Goal: Task Accomplishment & Management: Use online tool/utility

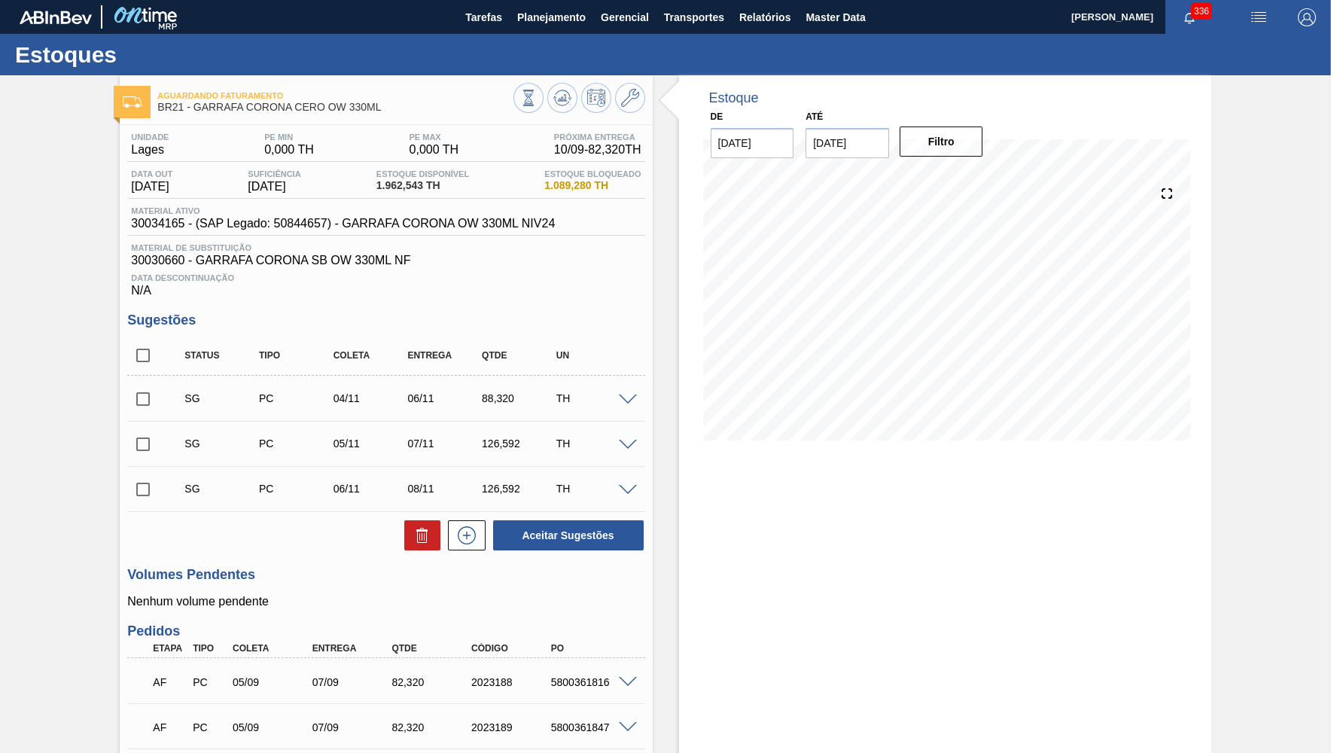
scroll to position [373, 0]
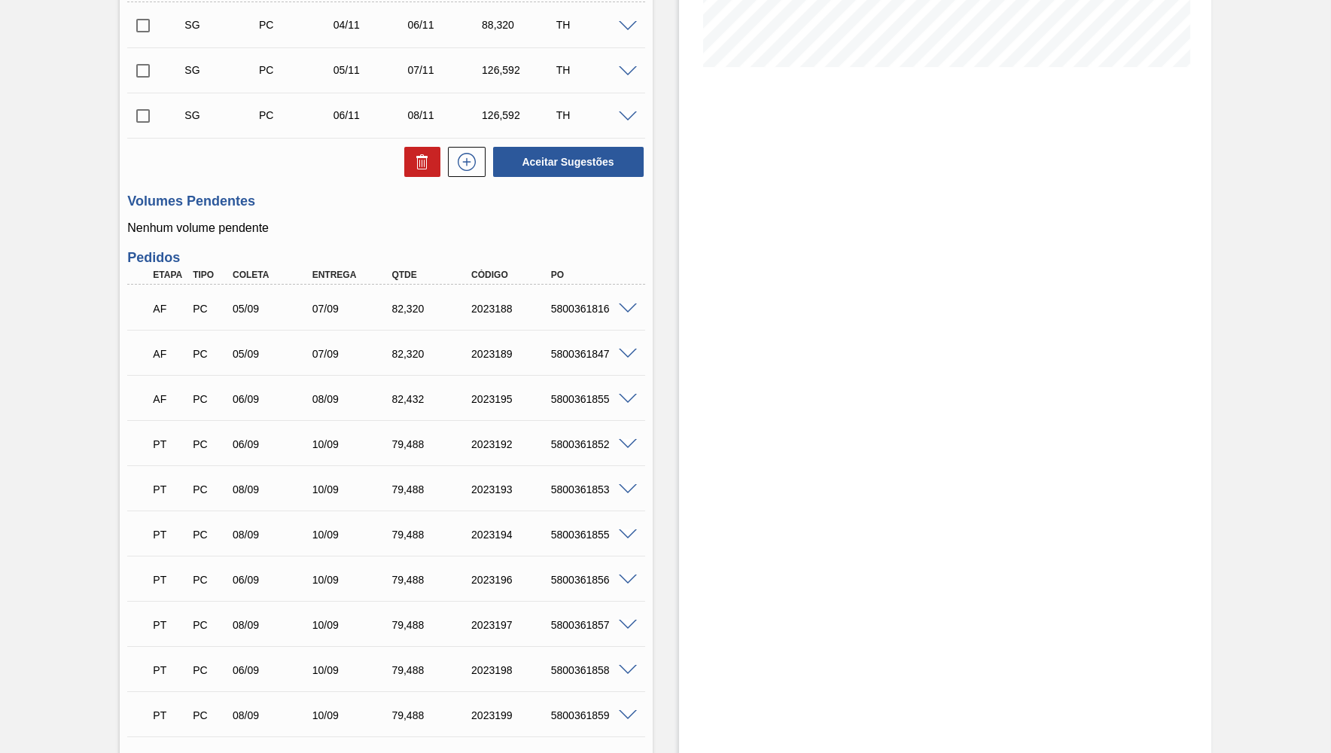
click at [237, 751] on div "PT PC 09/09 11/09 79,[PHONE_NUMBER] 5800361860" at bounding box center [381, 759] width 477 height 30
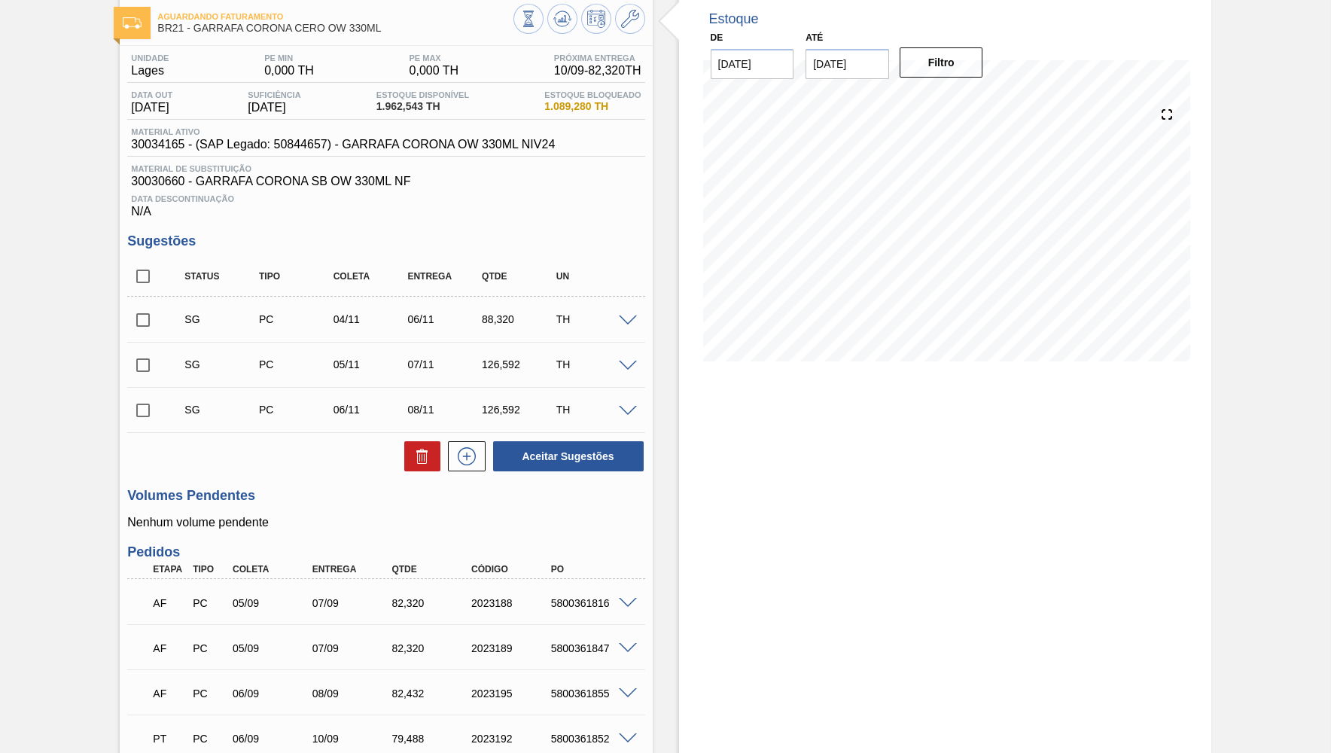
scroll to position [0, 0]
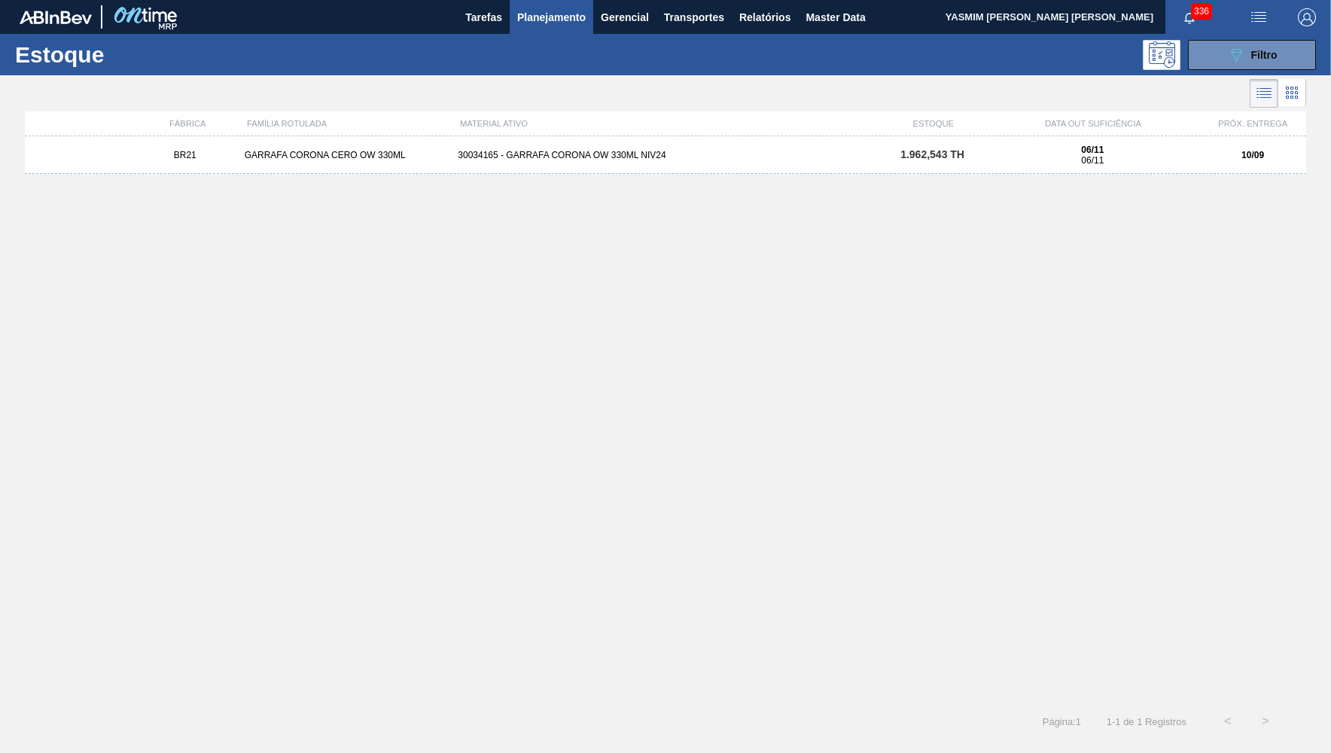
click at [1067, 467] on div "BR21 GARRAFA CORONA CERO OW 330ML 30034165 - GARRAFA CORONA OW 330ML NIV24 1.96…" at bounding box center [665, 414] width 1281 height 557
click at [1204, 53] on button "089F7B8B-B2A5-4AFE-B5C0-19BA573D28AC Filtro" at bounding box center [1252, 55] width 128 height 30
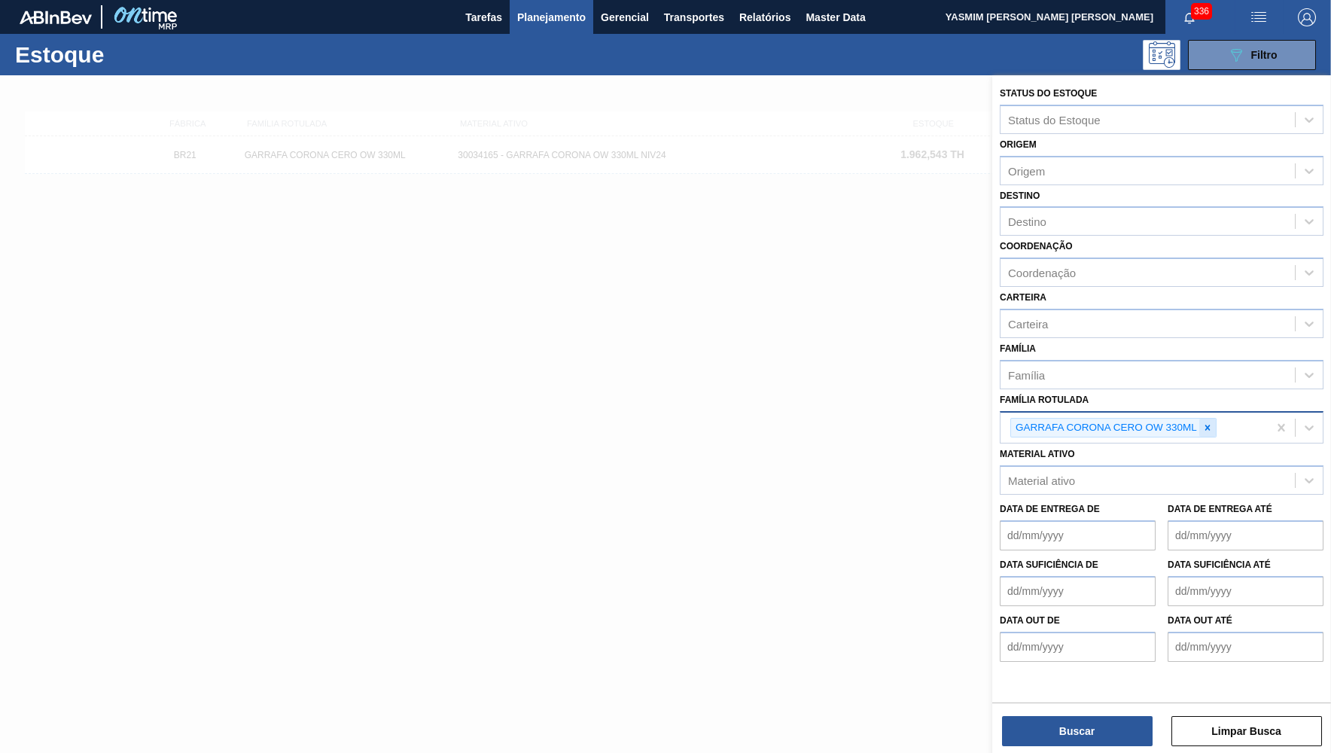
click at [1202, 419] on div at bounding box center [1207, 428] width 17 height 19
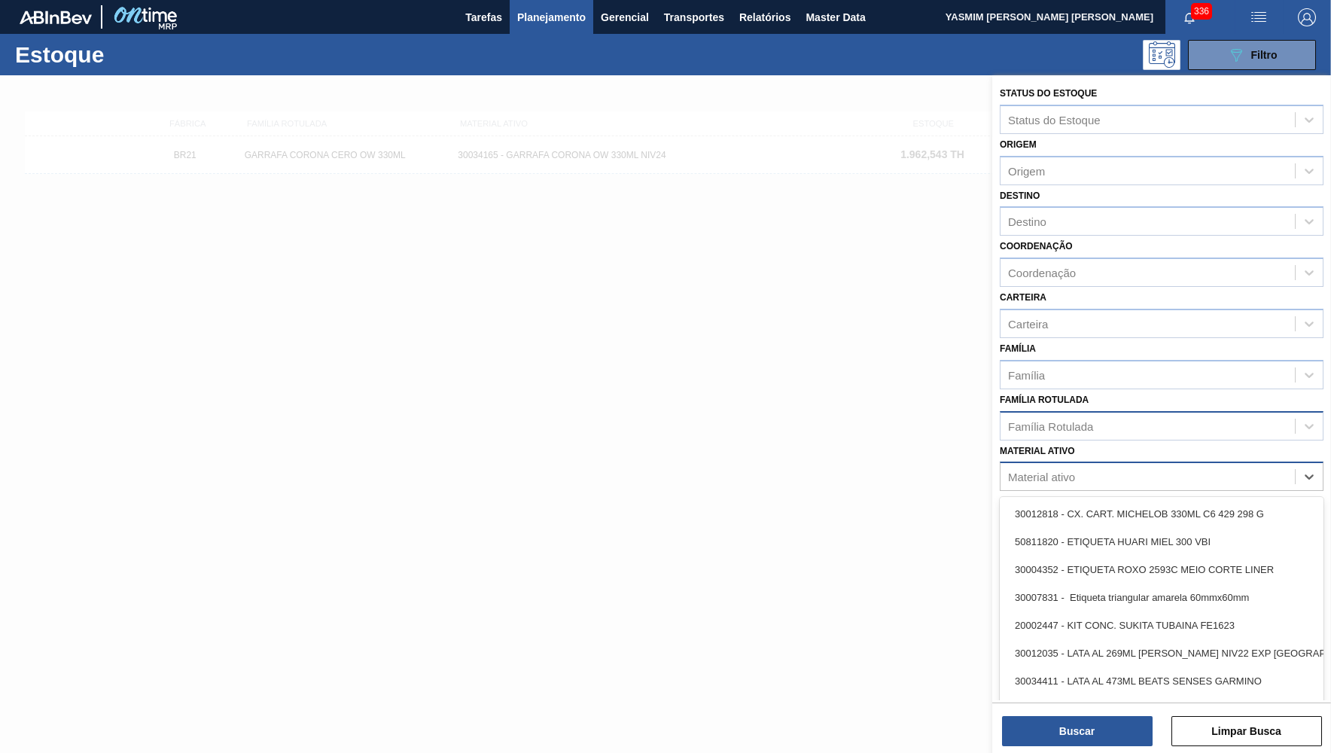
click at [1127, 466] on div "Material ativo" at bounding box center [1148, 477] width 294 height 22
paste ativo "2022972"
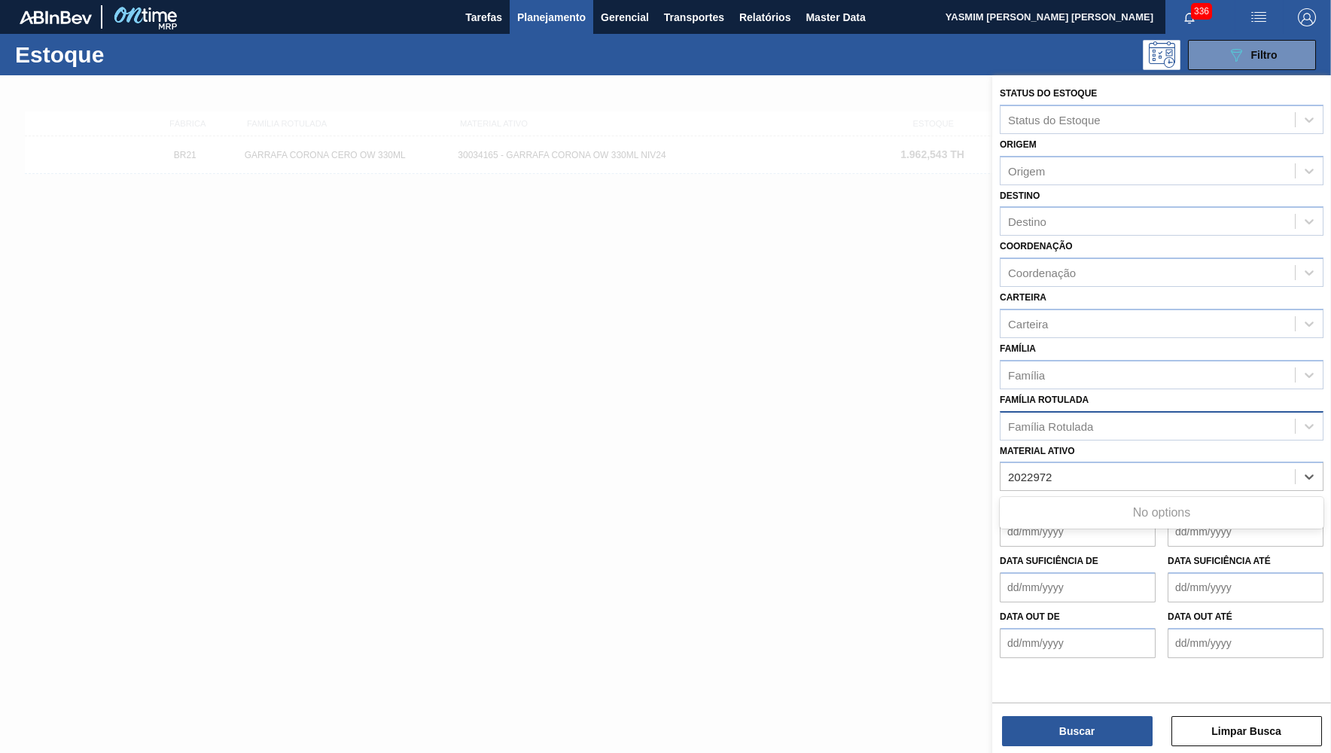
type ativo "2022972"
click at [540, 13] on span "Planejamento" at bounding box center [551, 17] width 69 height 18
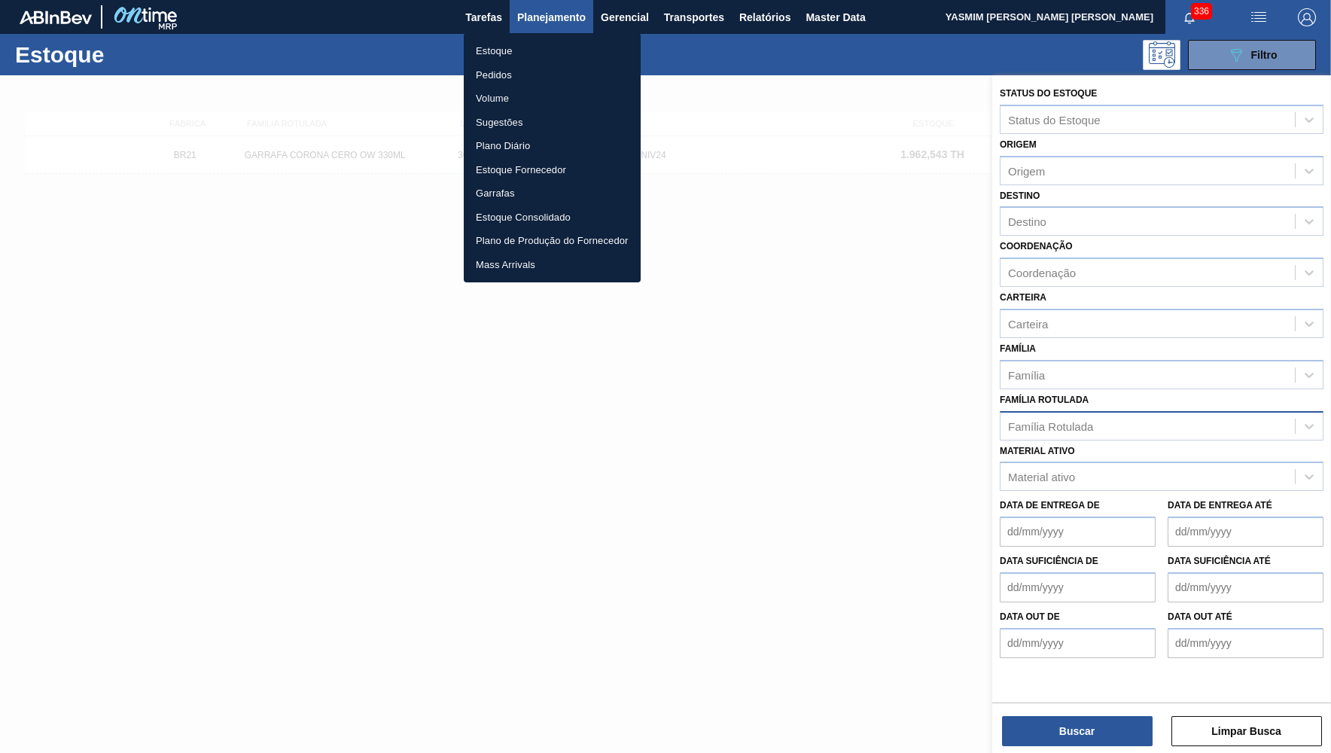
click at [523, 79] on li "Pedidos" at bounding box center [552, 75] width 177 height 24
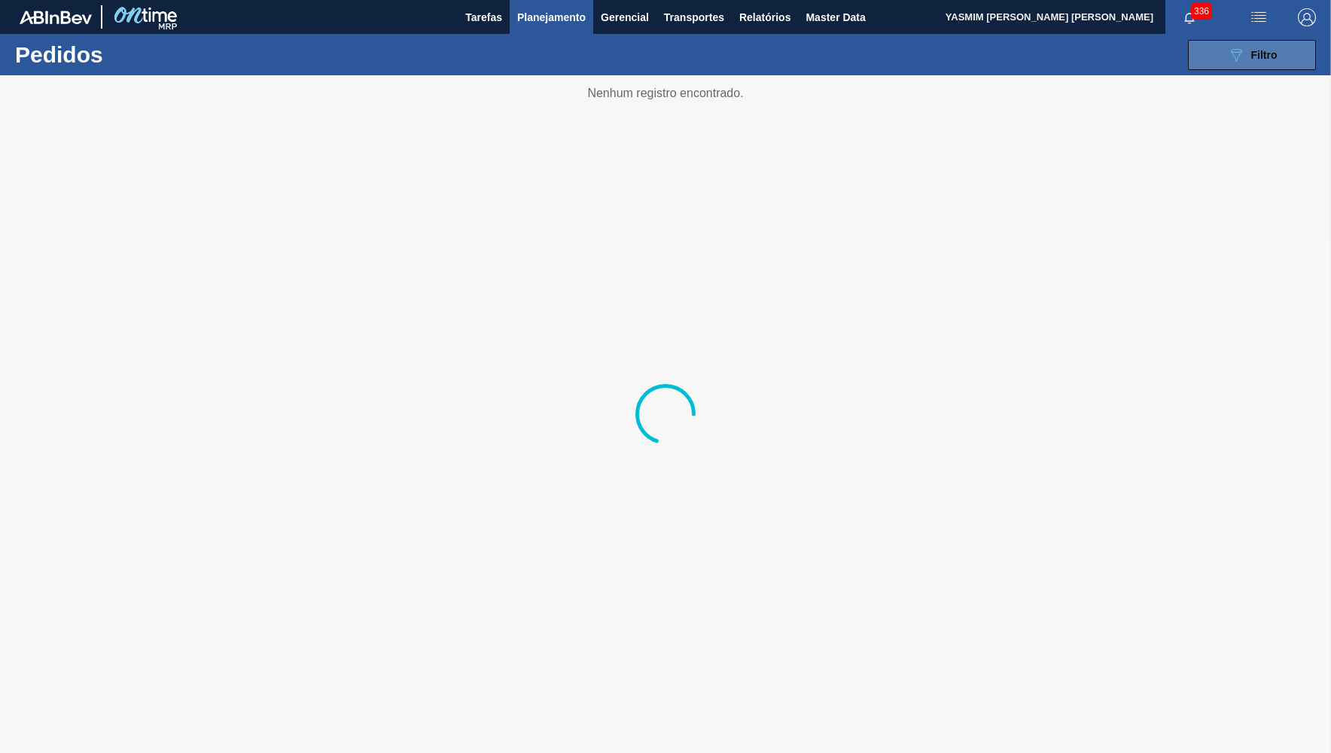
click at [1224, 52] on button "089F7B8B-B2A5-4AFE-B5C0-19BA573D28AC Filtro" at bounding box center [1252, 55] width 128 height 30
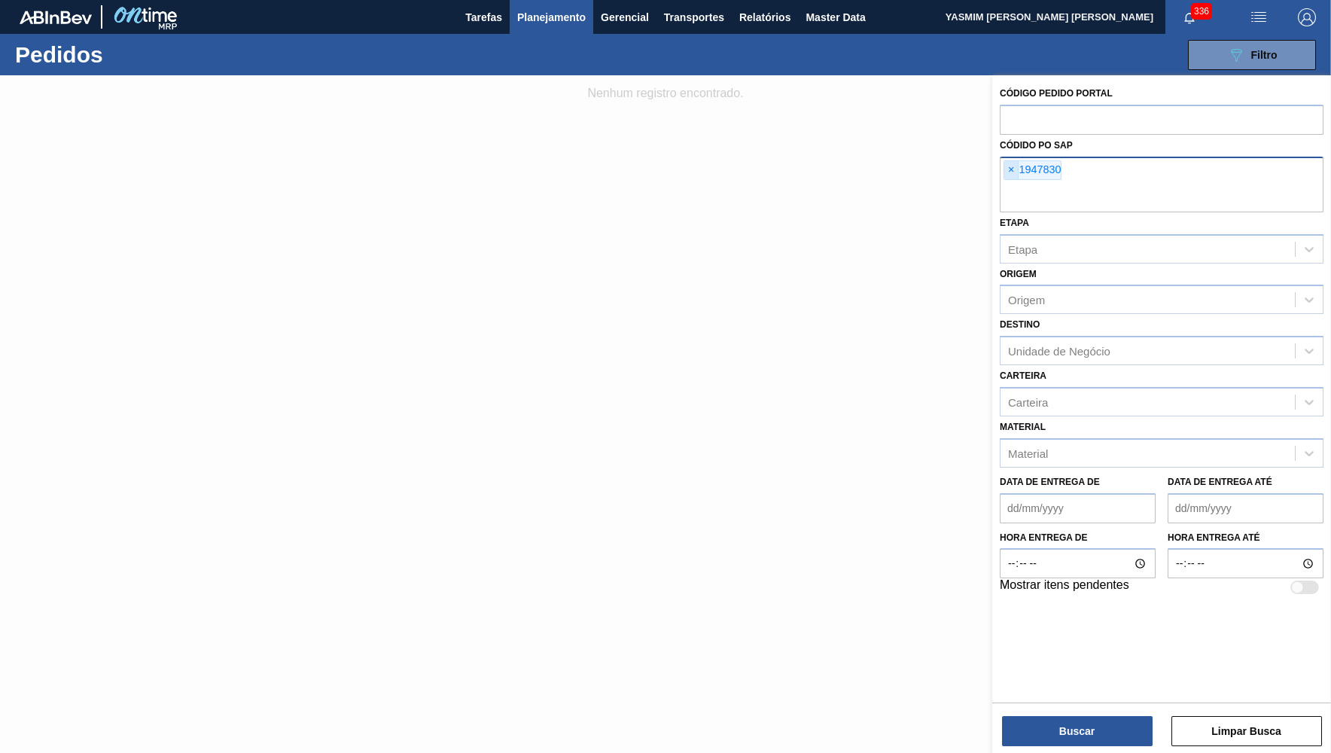
click at [1011, 173] on span "×" at bounding box center [1011, 170] width 14 height 18
paste input "text"
click at [1010, 161] on span "×" at bounding box center [1011, 170] width 14 height 18
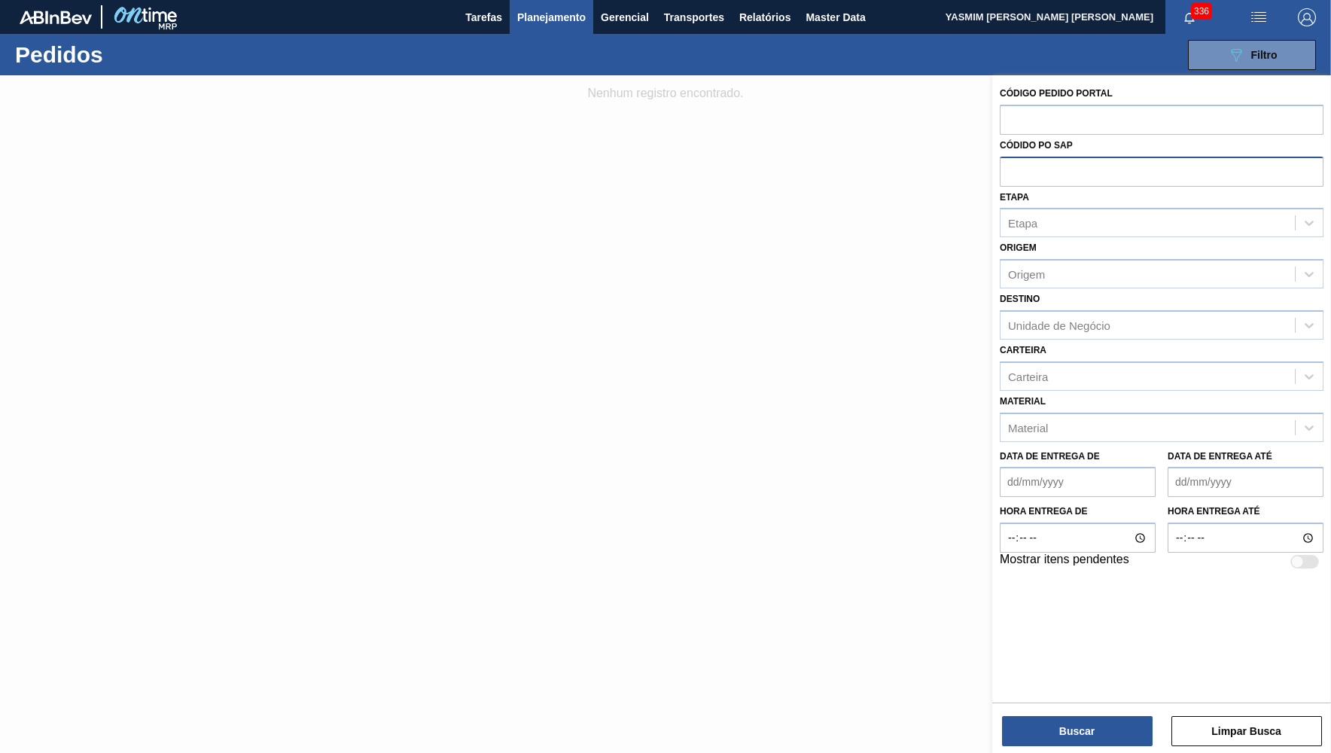
paste input "text"
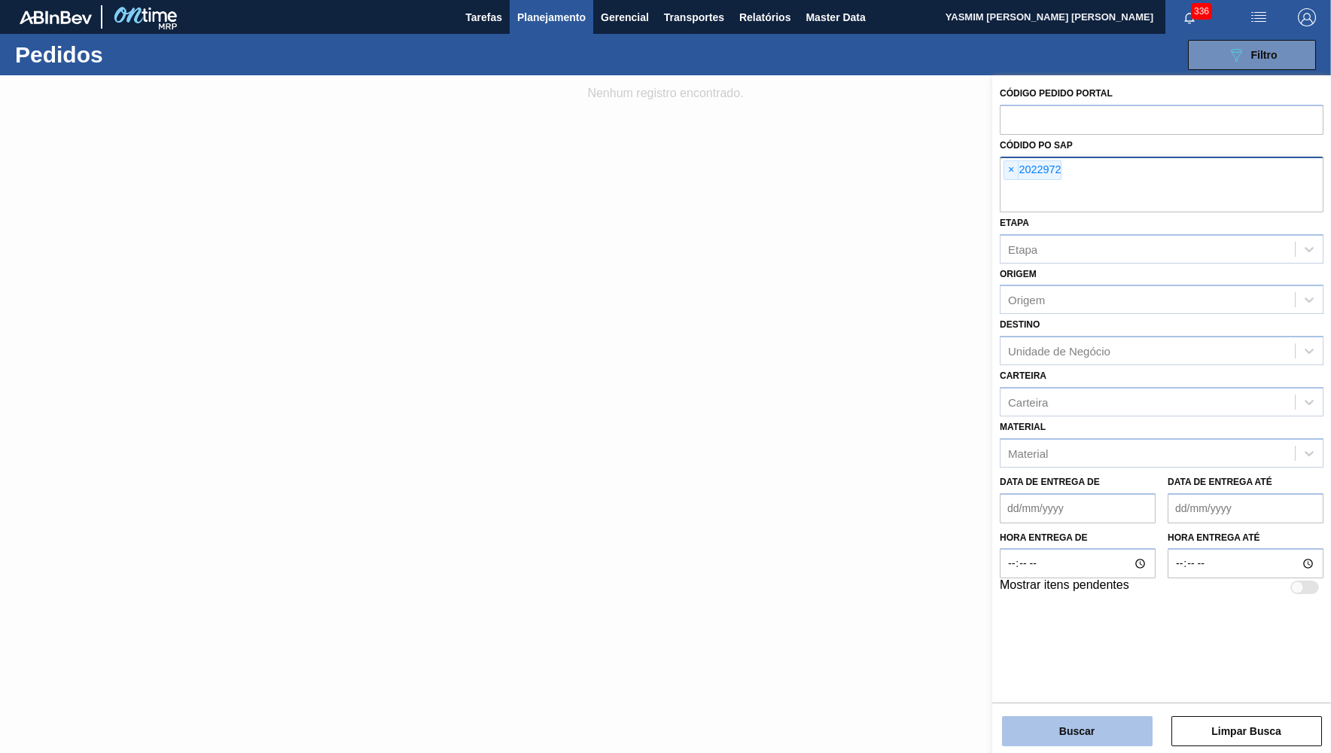
click at [1108, 719] on button "Buscar" at bounding box center [1077, 731] width 151 height 30
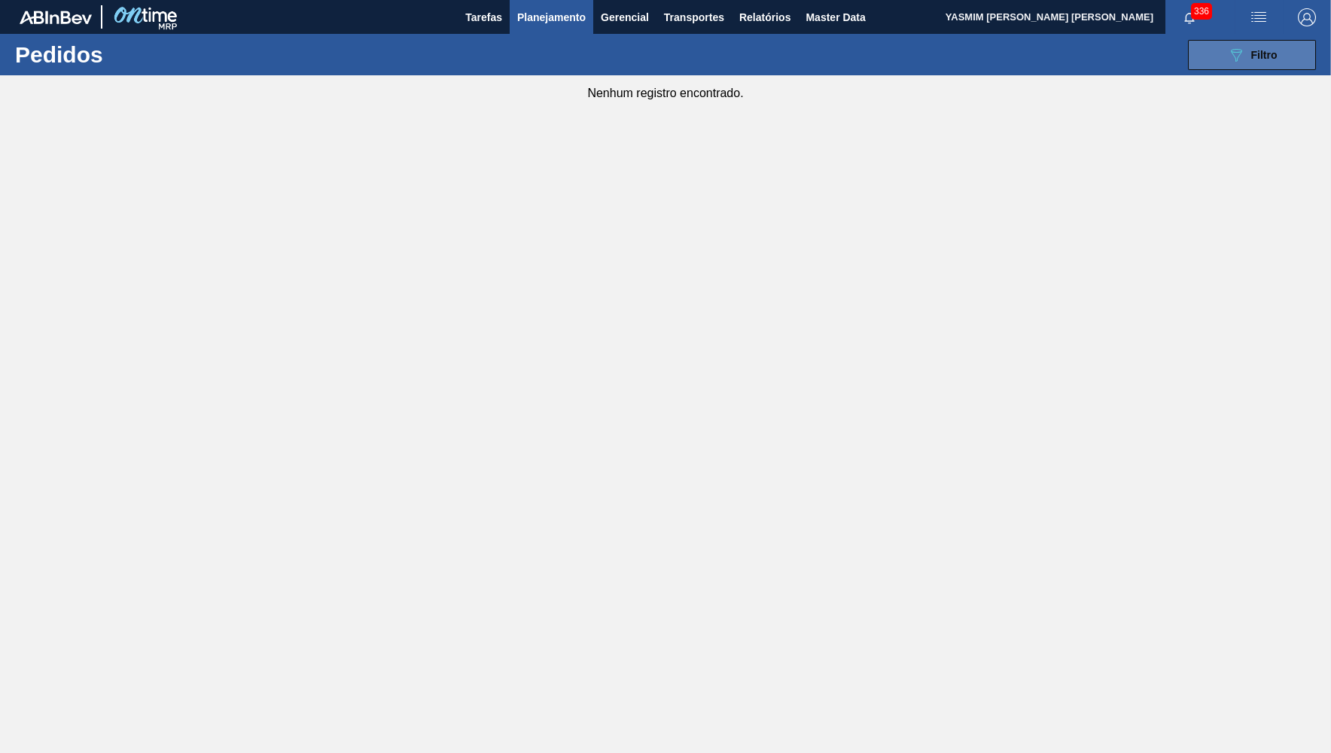
click at [1221, 63] on button "089F7B8B-B2A5-4AFE-B5C0-19BA573D28AC Filtro" at bounding box center [1252, 55] width 128 height 30
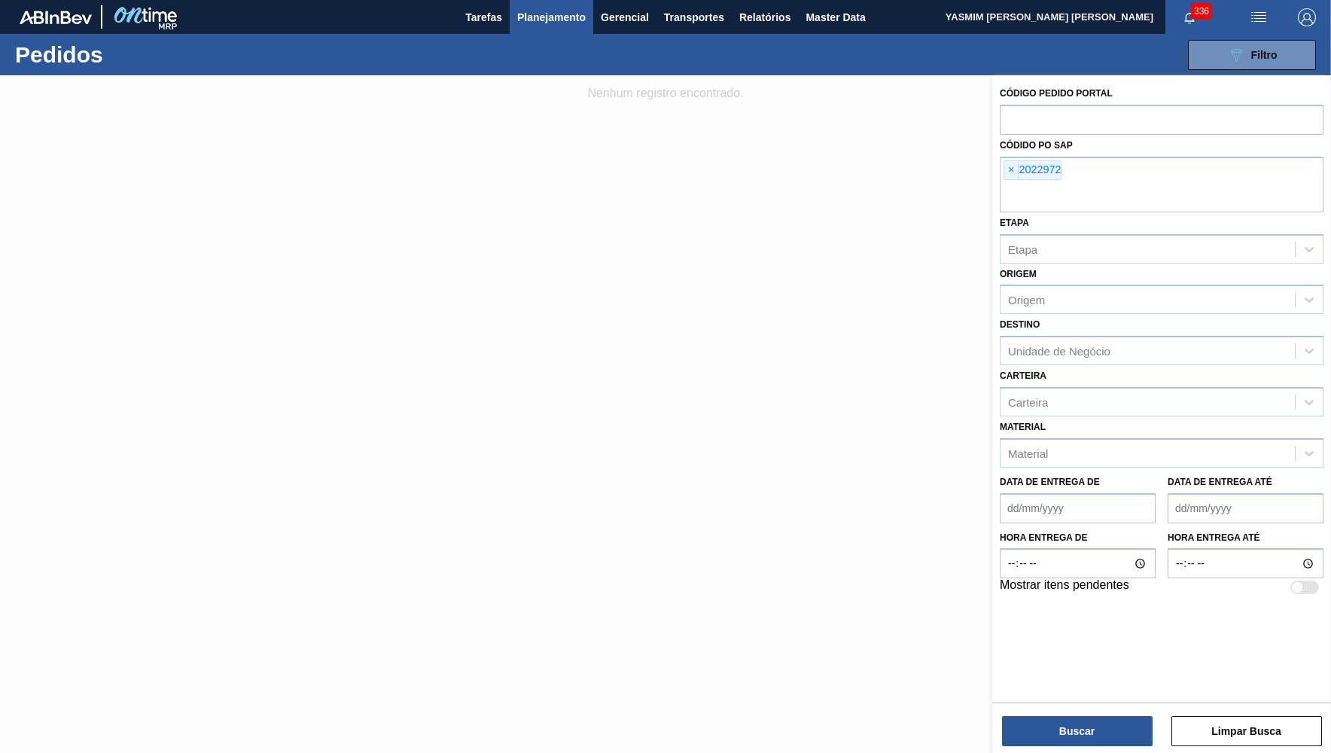
click at [998, 165] on div "Código Pedido Portal Códido PO SAP × 2022972 Etapa Etapa Origem Origem Destino …" at bounding box center [1161, 339] width 339 height 529
click at [1024, 122] on input "text" at bounding box center [1162, 119] width 324 height 29
paste input "text"
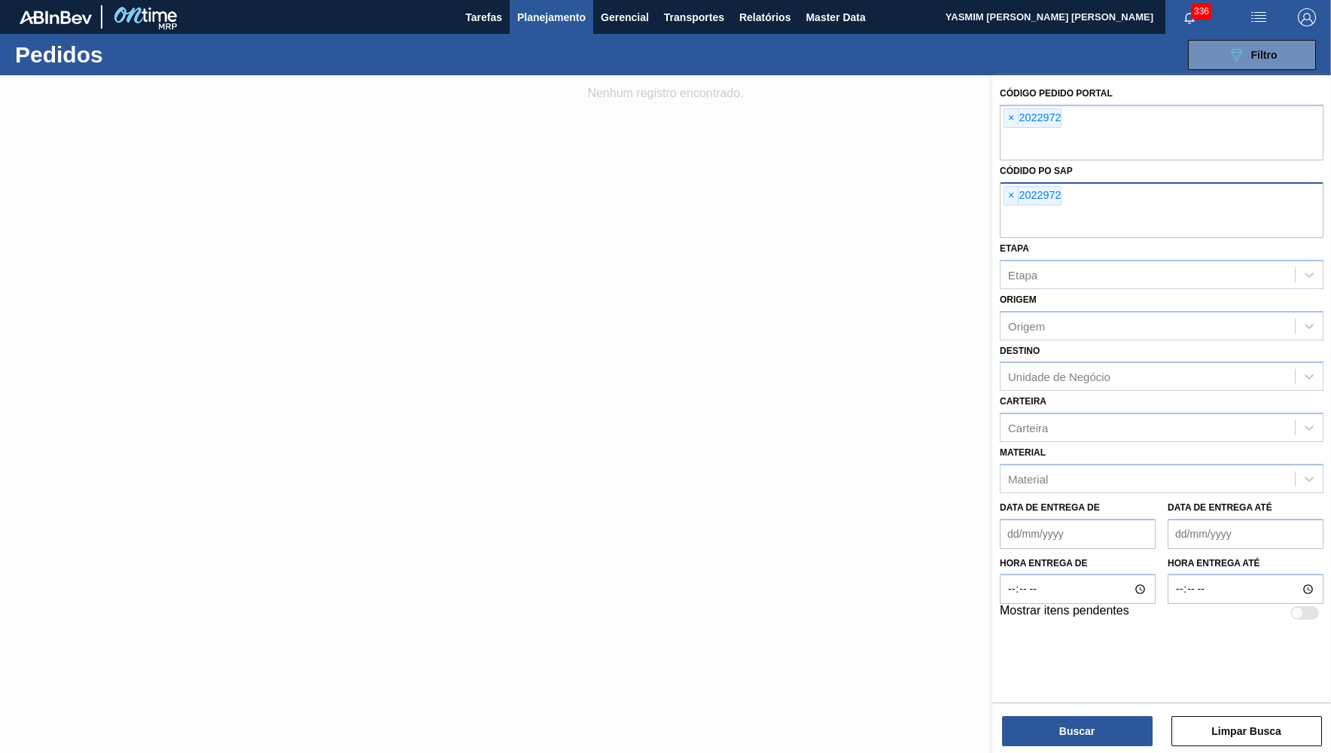
click at [1002, 197] on div "× 2022972" at bounding box center [1162, 210] width 324 height 56
click at [1010, 193] on span "×" at bounding box center [1011, 196] width 14 height 18
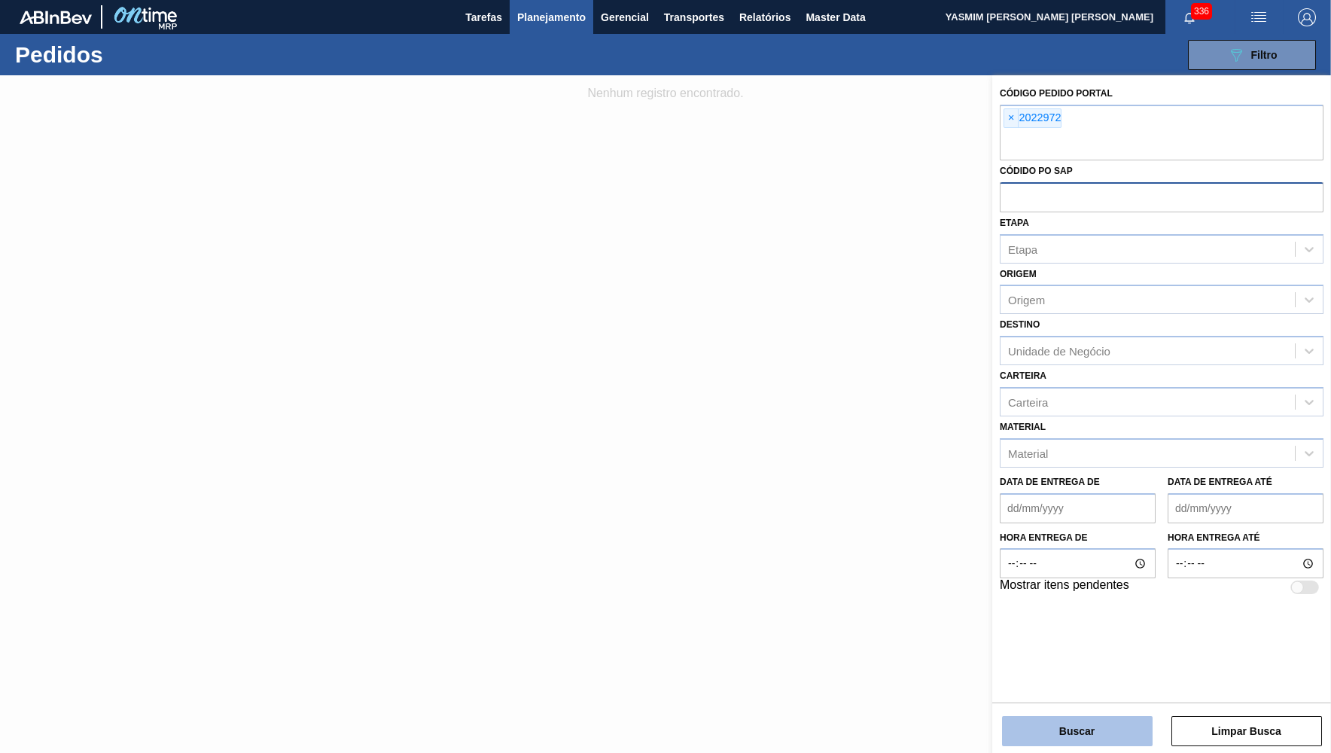
click at [1083, 735] on button "Buscar" at bounding box center [1077, 731] width 151 height 30
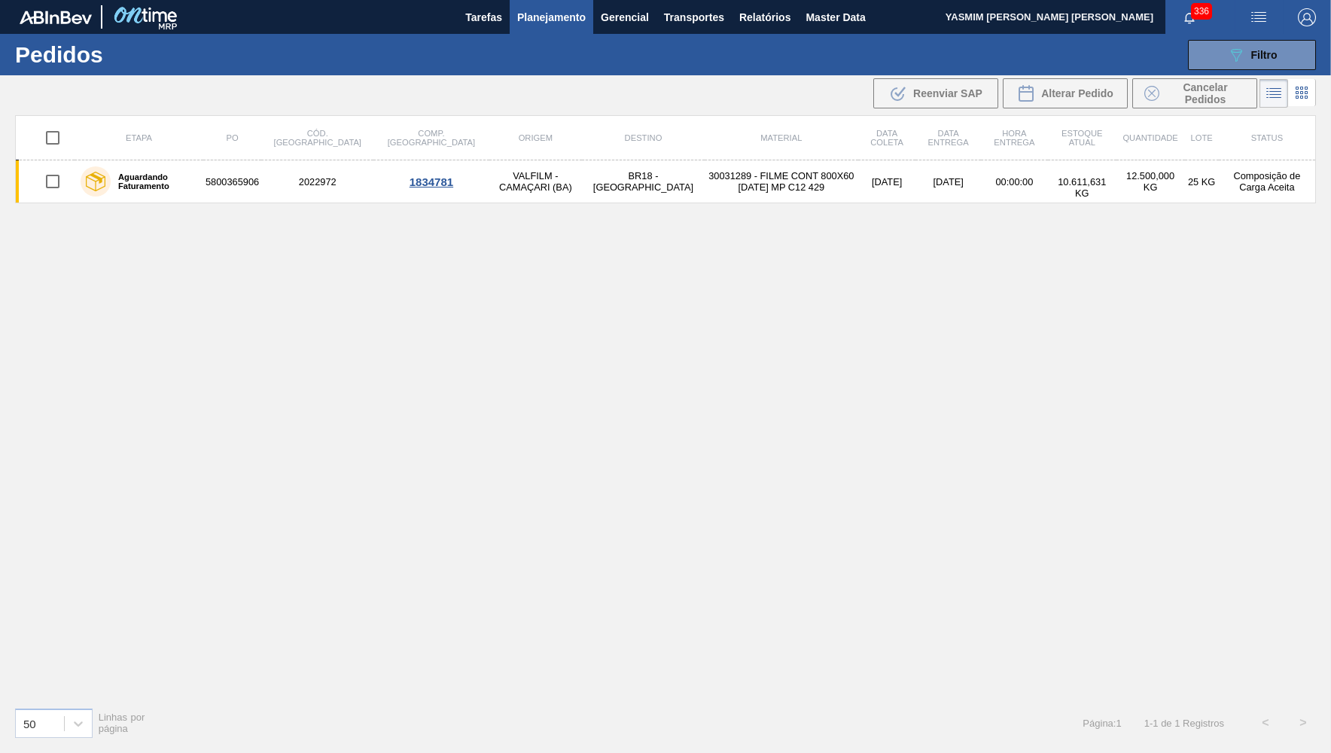
click at [209, 605] on div "Etapa PO Cód. Pedido Comp. Carga Origem Destino Material Data coleta Data entre…" at bounding box center [665, 405] width 1301 height 580
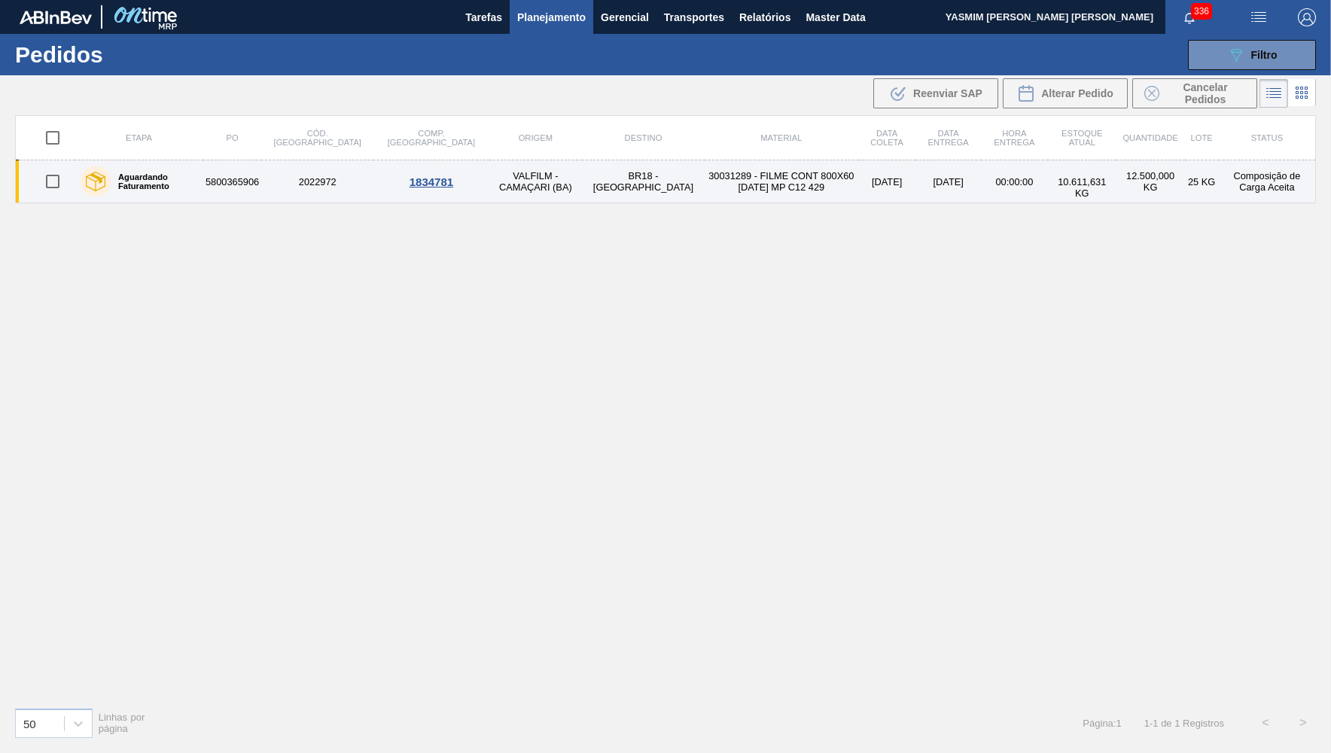
click at [142, 170] on div "Aguardando Faturamento" at bounding box center [139, 182] width 124 height 38
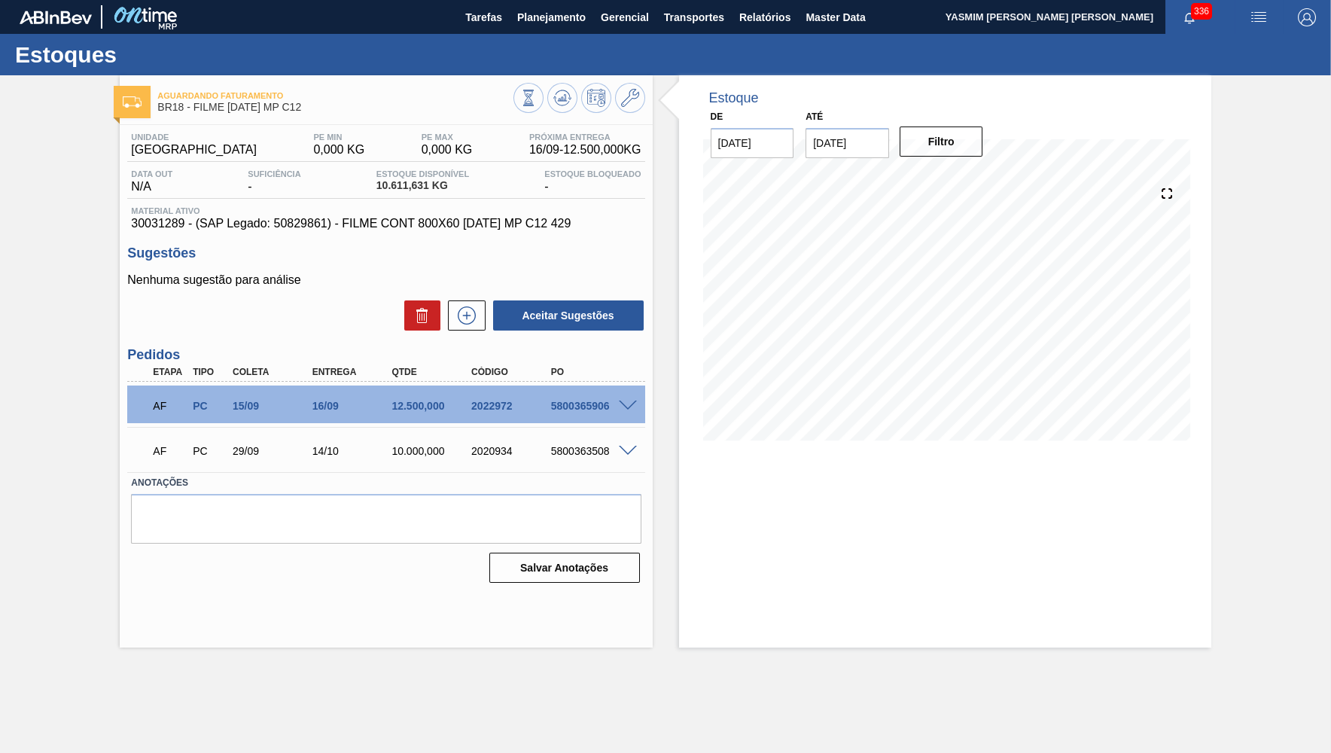
click at [620, 406] on span at bounding box center [628, 406] width 18 height 11
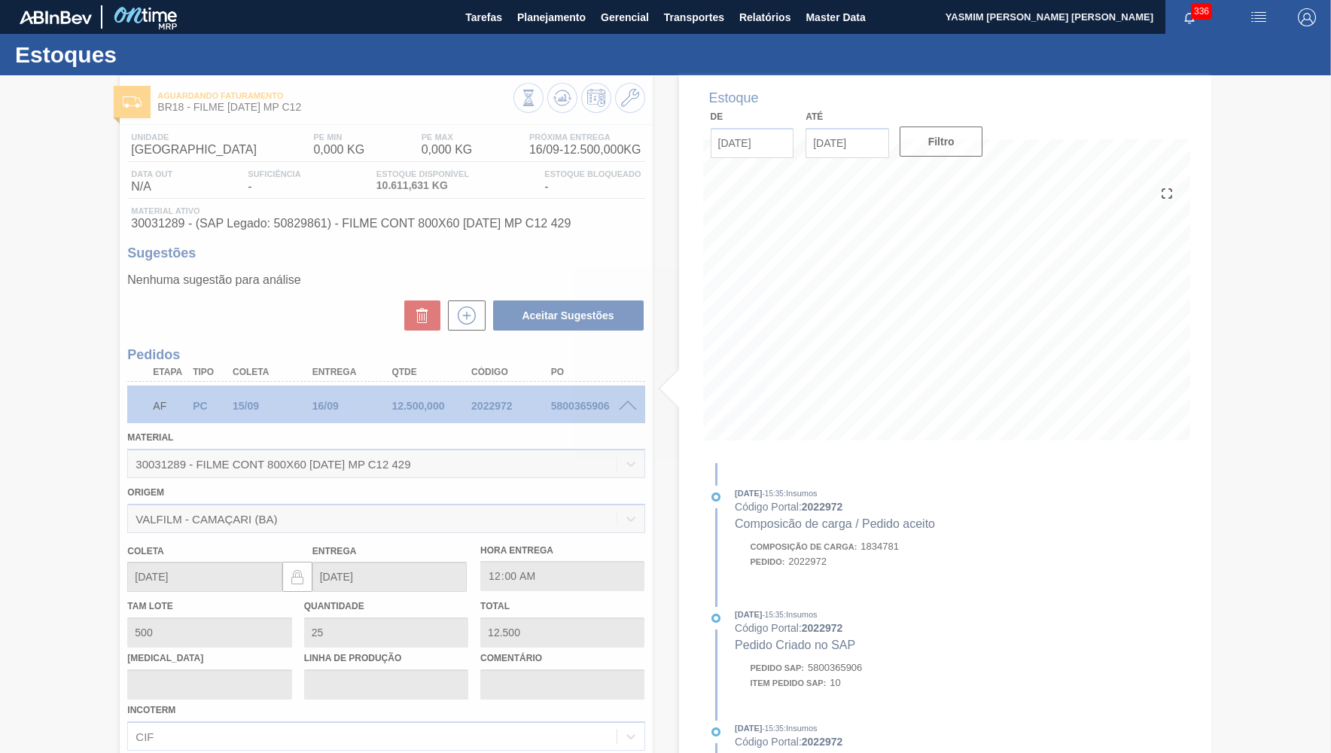
click at [620, 406] on div at bounding box center [665, 414] width 1331 height 678
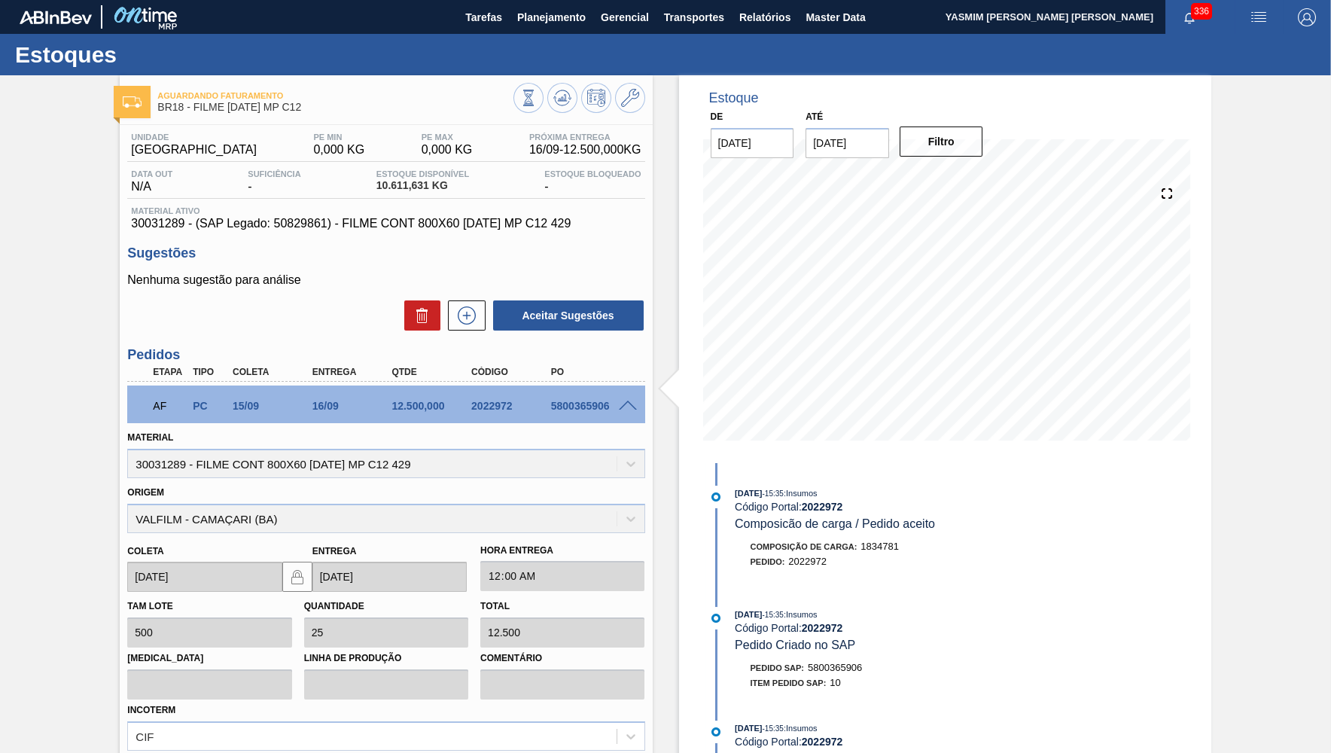
click at [630, 410] on span at bounding box center [628, 406] width 18 height 11
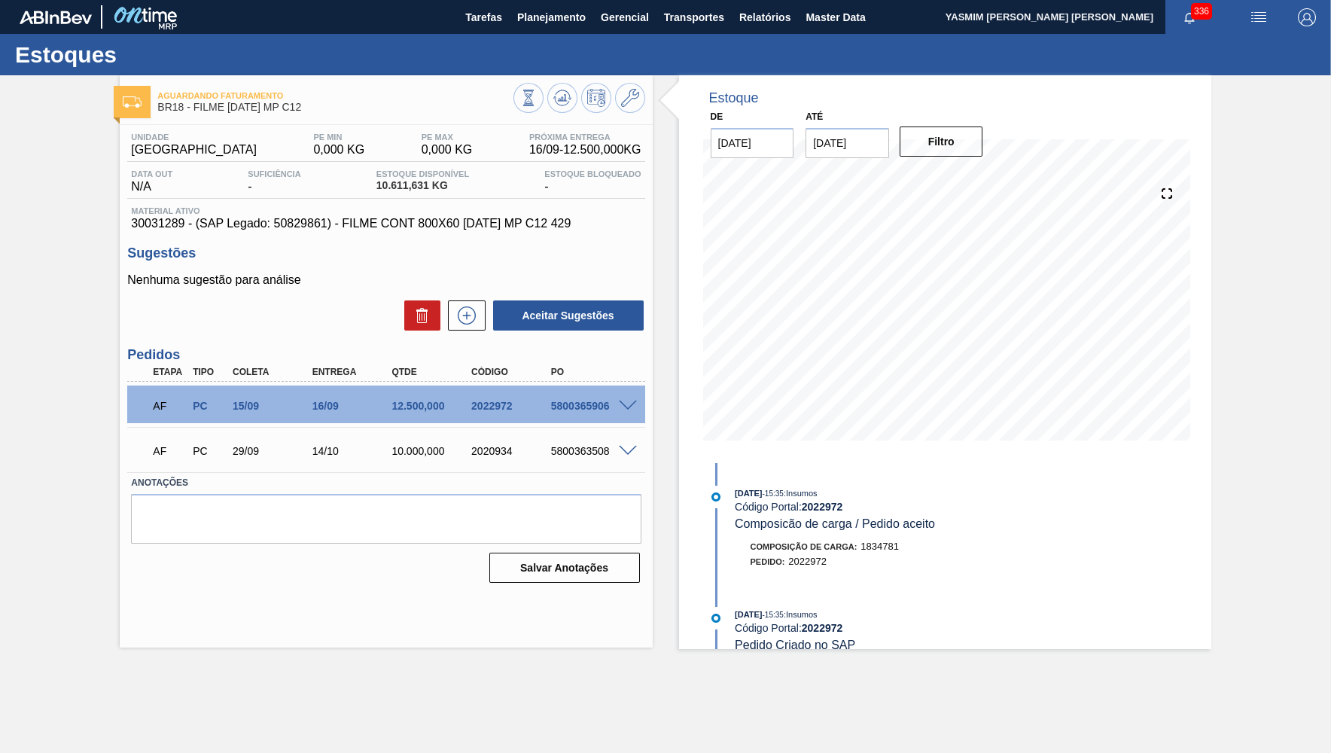
click at [628, 456] on div "5800363508" at bounding box center [591, 451] width 89 height 12
click at [626, 453] on span at bounding box center [628, 451] width 18 height 11
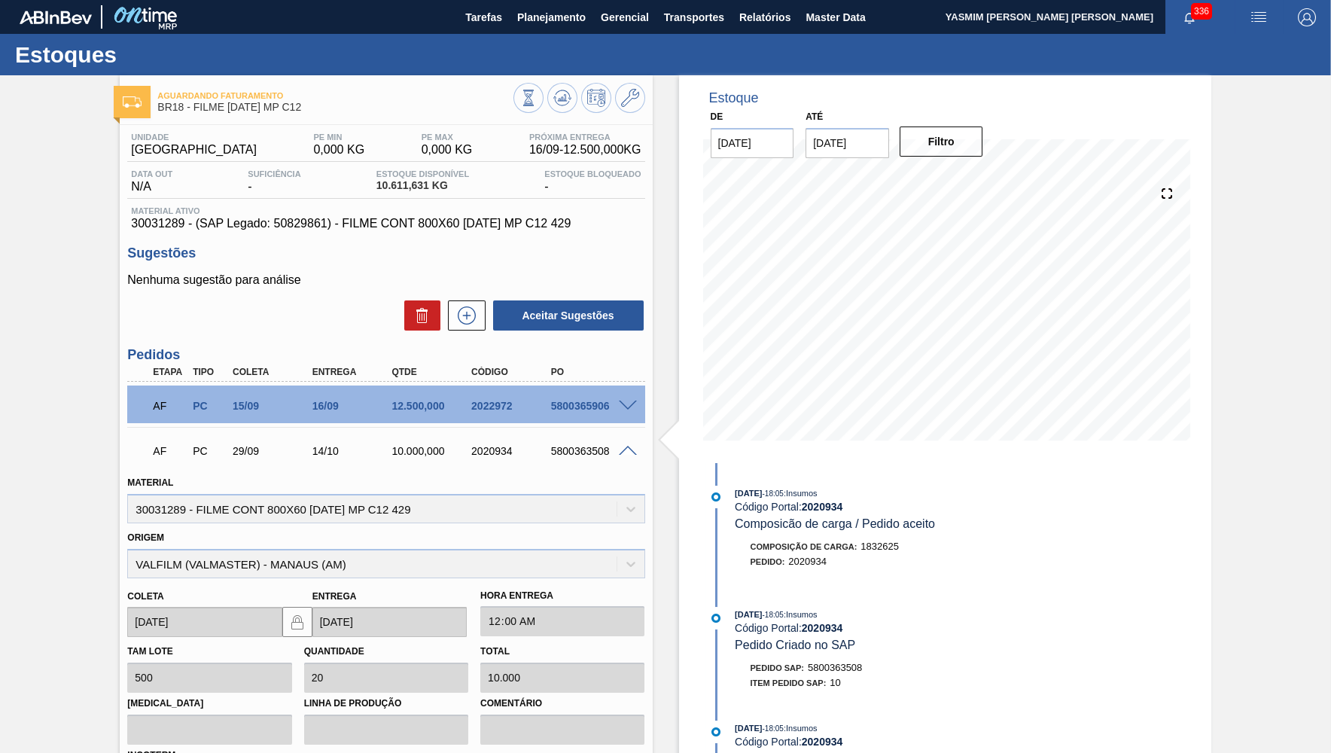
click at [616, 404] on div at bounding box center [630, 404] width 30 height 11
click at [626, 408] on span at bounding box center [628, 406] width 18 height 11
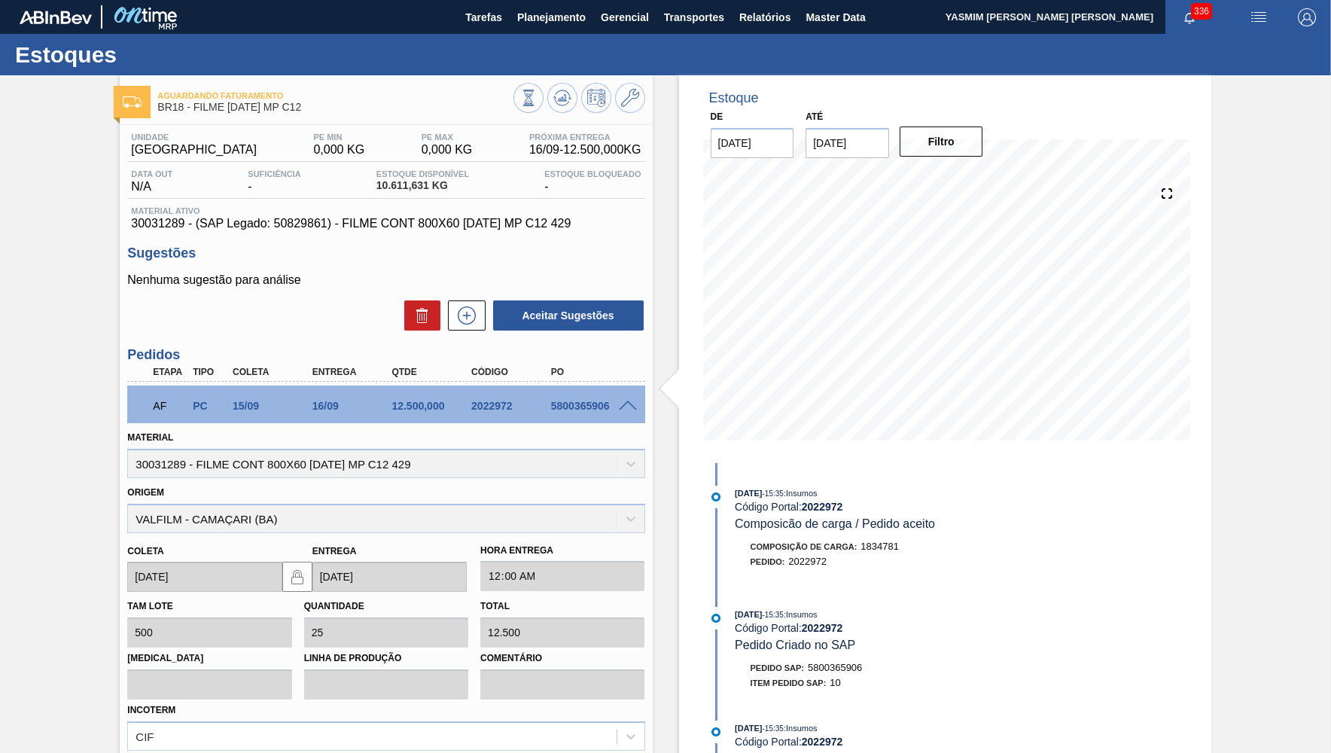
click at [428, 185] on span "10.611,631 KG" at bounding box center [422, 185] width 93 height 11
drag, startPoint x: 434, startPoint y: 187, endPoint x: 364, endPoint y: 186, distance: 70.0
click at [376, 186] on span "10.611,631 KG" at bounding box center [422, 185] width 93 height 11
click at [142, 224] on span "30031289 - (SAP Legado: 50829861) - FILME CONT 800X60 BC 473 MP C12 429" at bounding box center [386, 224] width 510 height 14
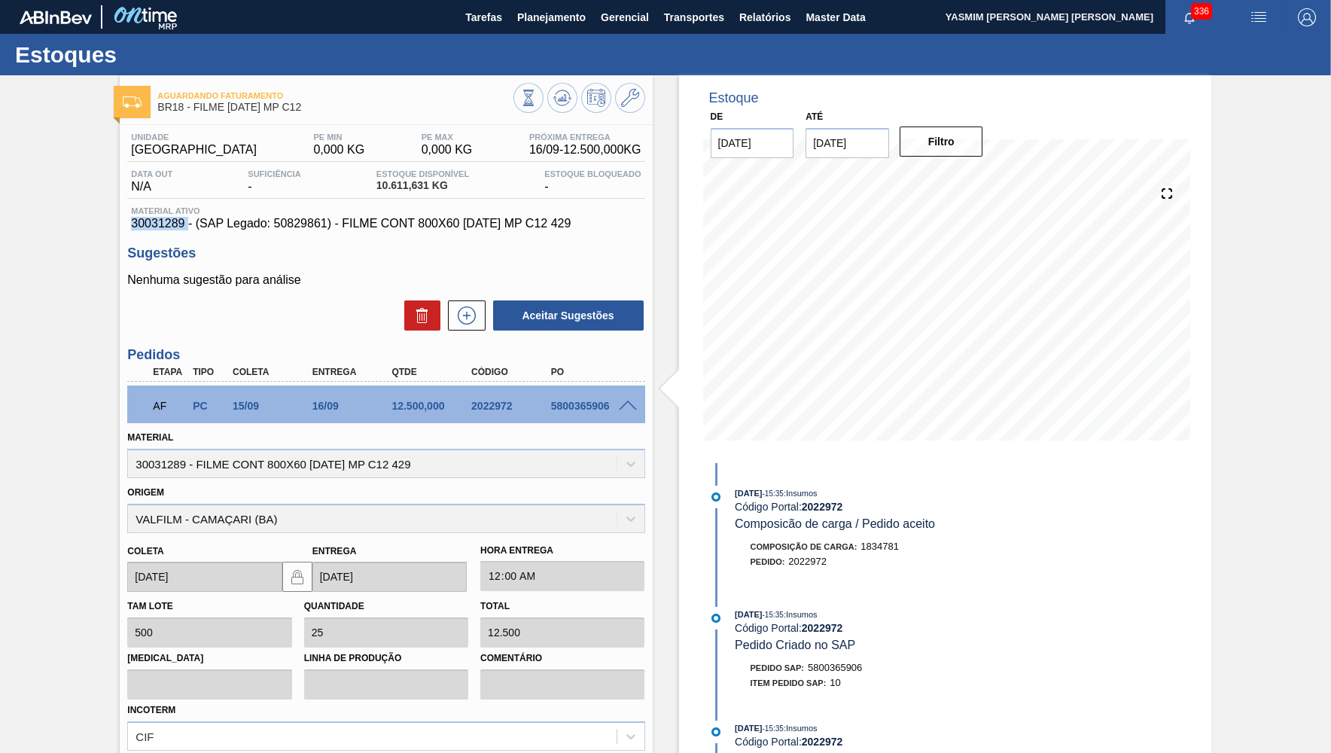
copy span "30031289"
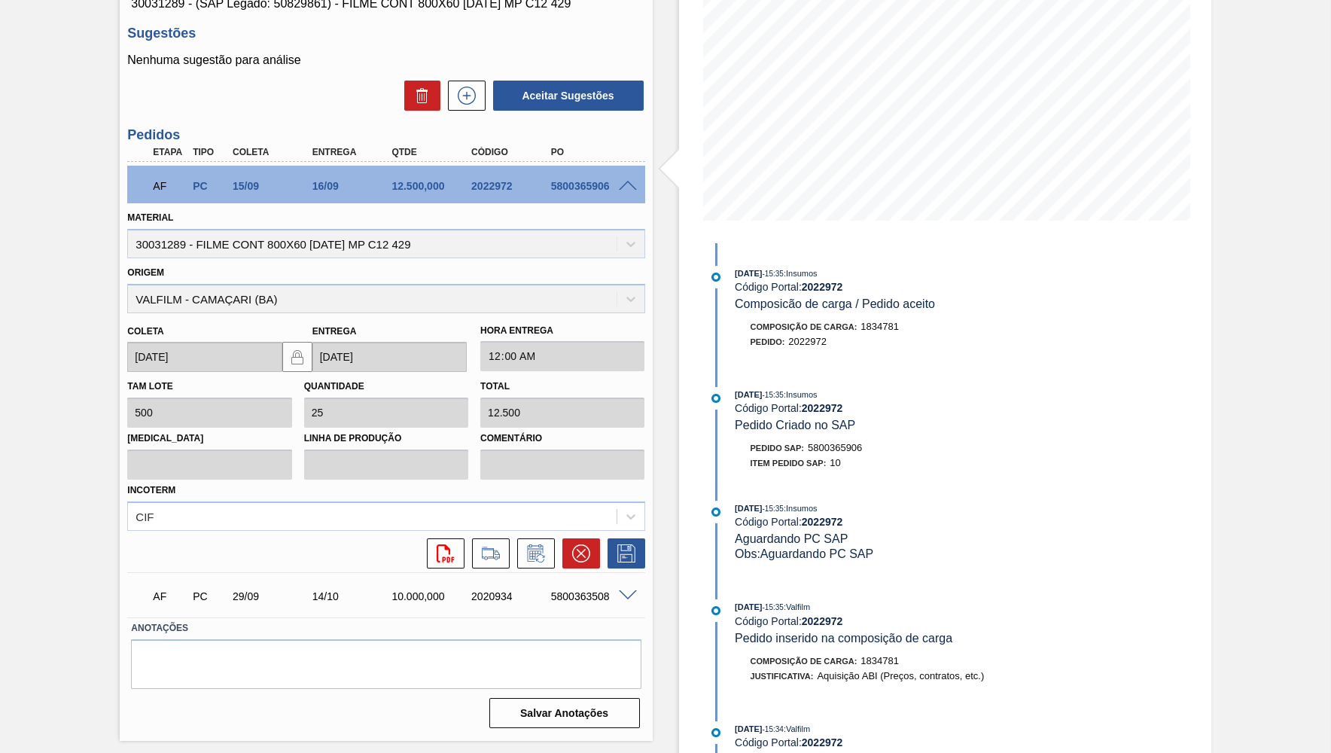
click at [495, 186] on div "2022972" at bounding box center [512, 186] width 89 height 12
click at [366, 236] on div "Material 30031289 - FILME CONT 800X60 BC 473 MP C12 429" at bounding box center [385, 232] width 517 height 51
drag, startPoint x: 448, startPoint y: 227, endPoint x: 215, endPoint y: 228, distance: 233.4
click at [215, 228] on div "Material 30031289 - FILME CONT 800X60 BC 473 MP C12 429" at bounding box center [385, 232] width 517 height 51
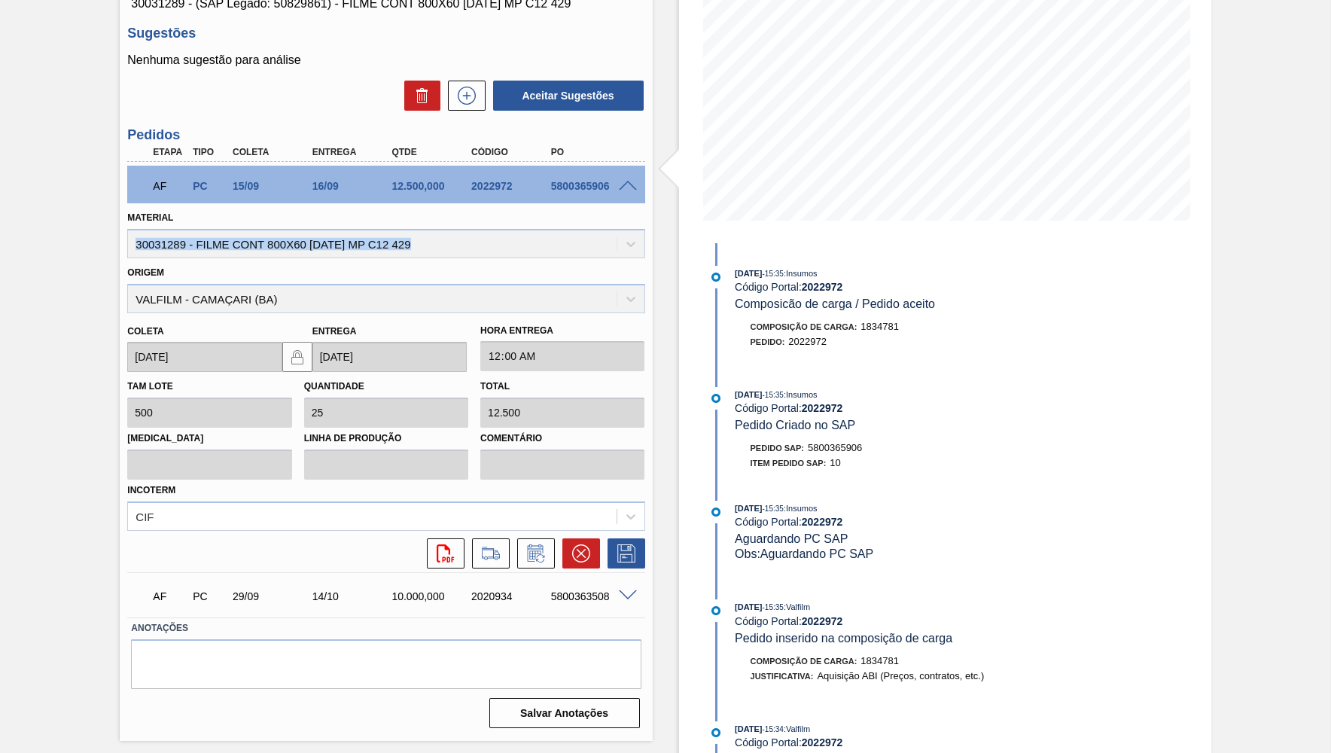
copy div "30031289 - FILME CONT 800X60 BC 473 MP C12 429"
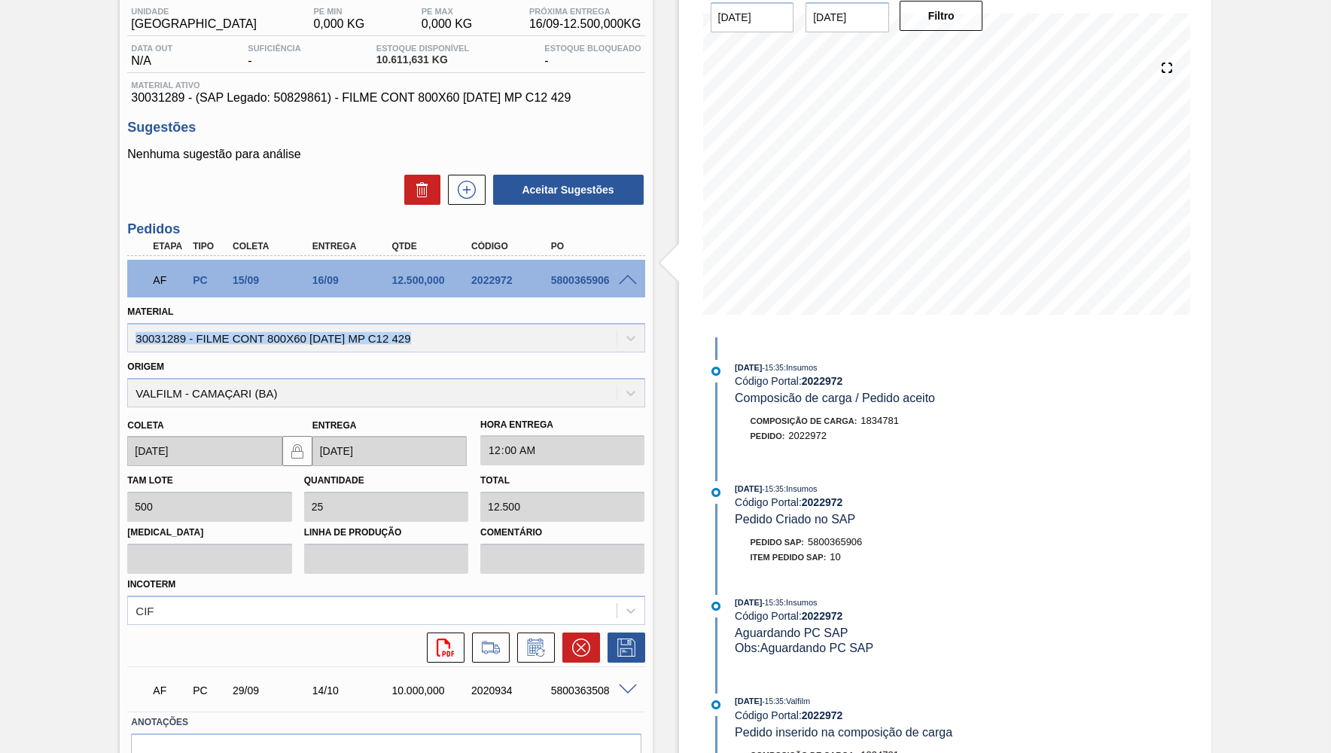
scroll to position [73, 0]
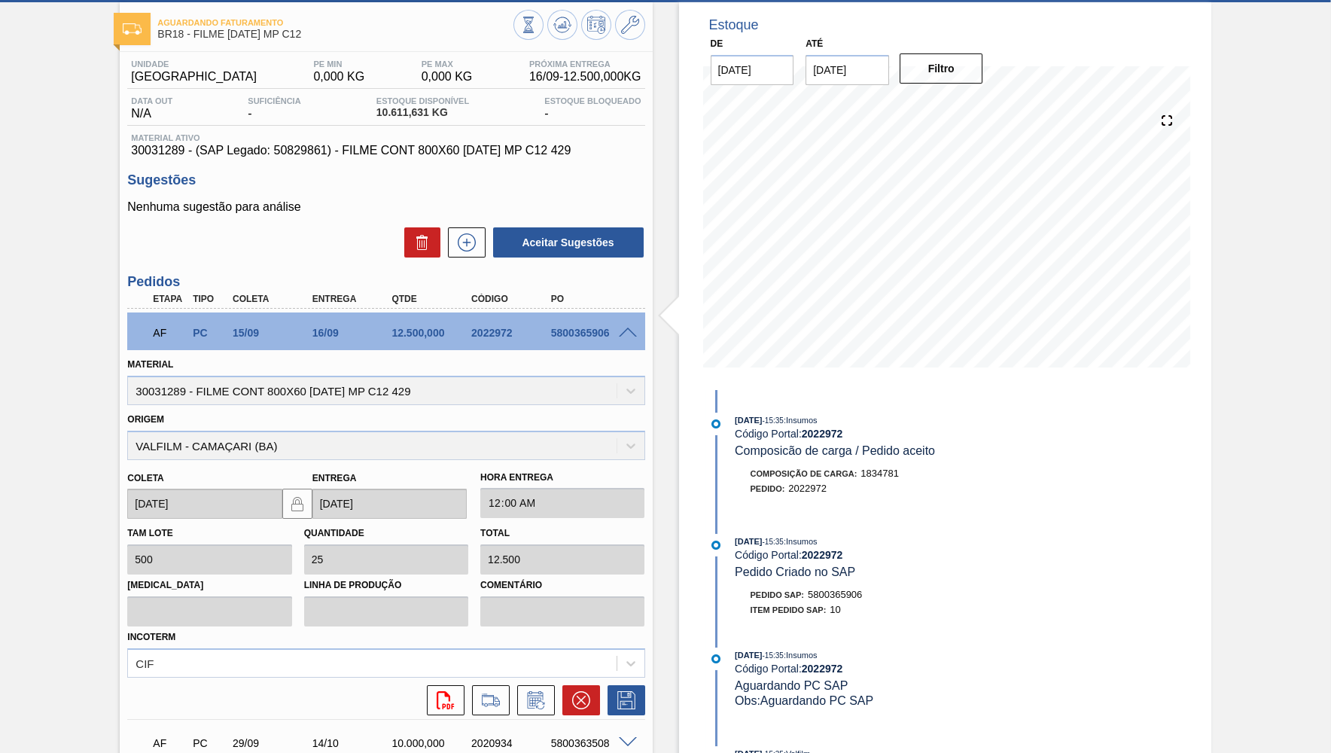
click at [330, 145] on div "Material ativo 30031289 - (SAP Legado: 50829861) - FILME CONT 800X60 BC 473 MP …" at bounding box center [385, 145] width 517 height 24
click at [336, 147] on span "30031289 - (SAP Legado: 50829861) - FILME CONT 800X60 BC 473 MP C12 429" at bounding box center [386, 151] width 510 height 14
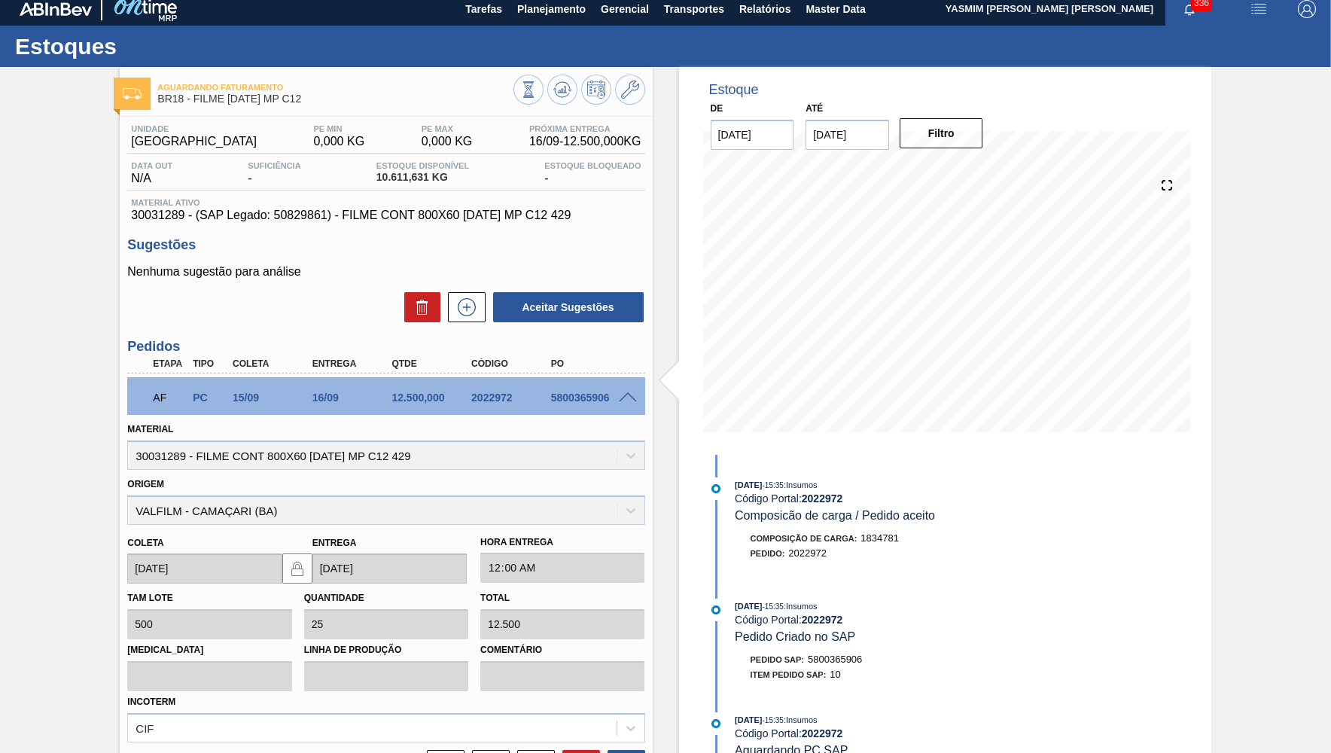
scroll to position [0, 0]
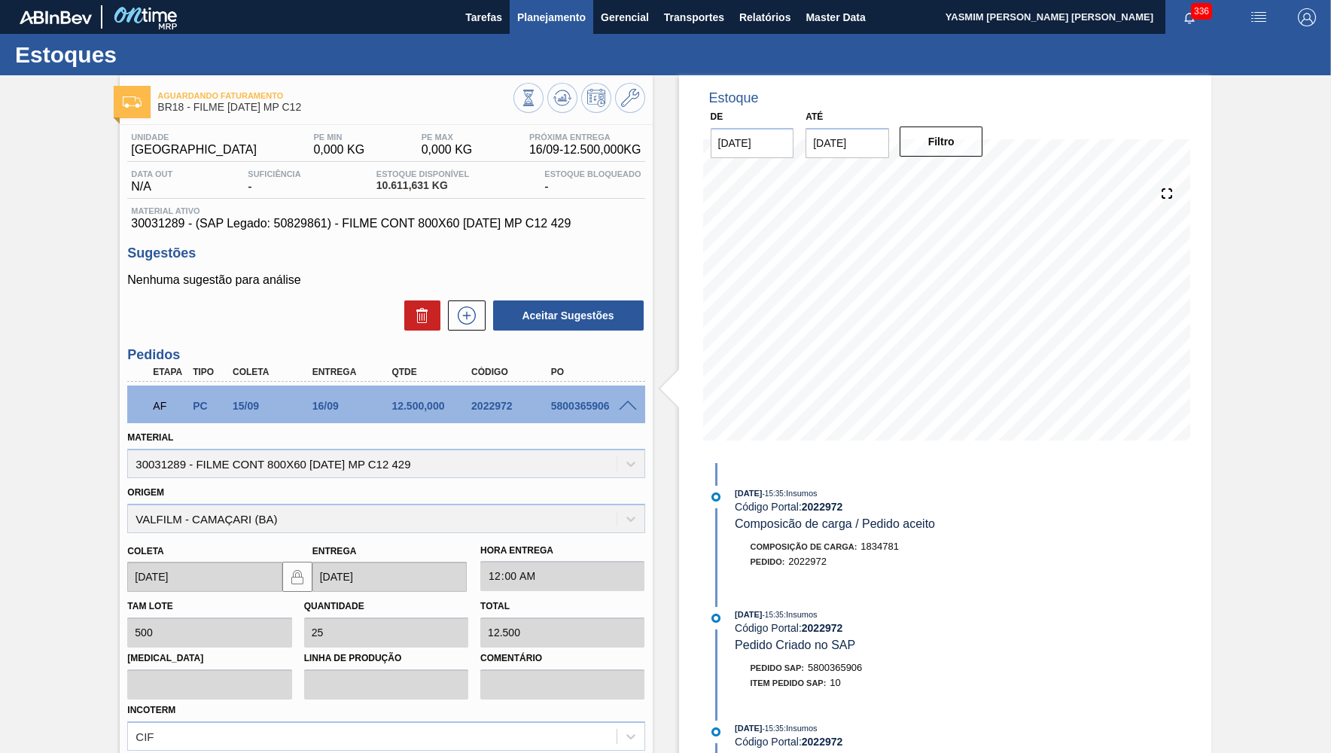
click at [575, 27] on button "Planejamento" at bounding box center [552, 17] width 84 height 34
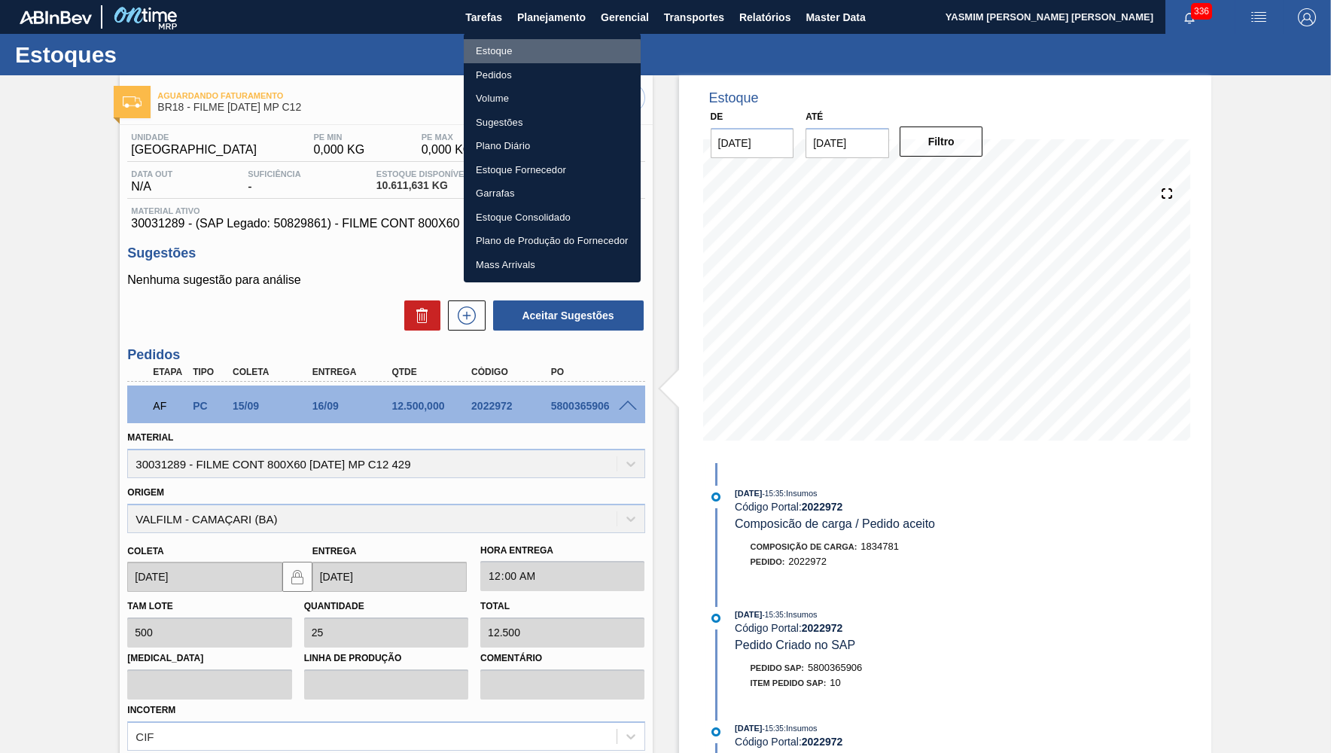
click at [547, 53] on li "Estoque" at bounding box center [552, 51] width 177 height 24
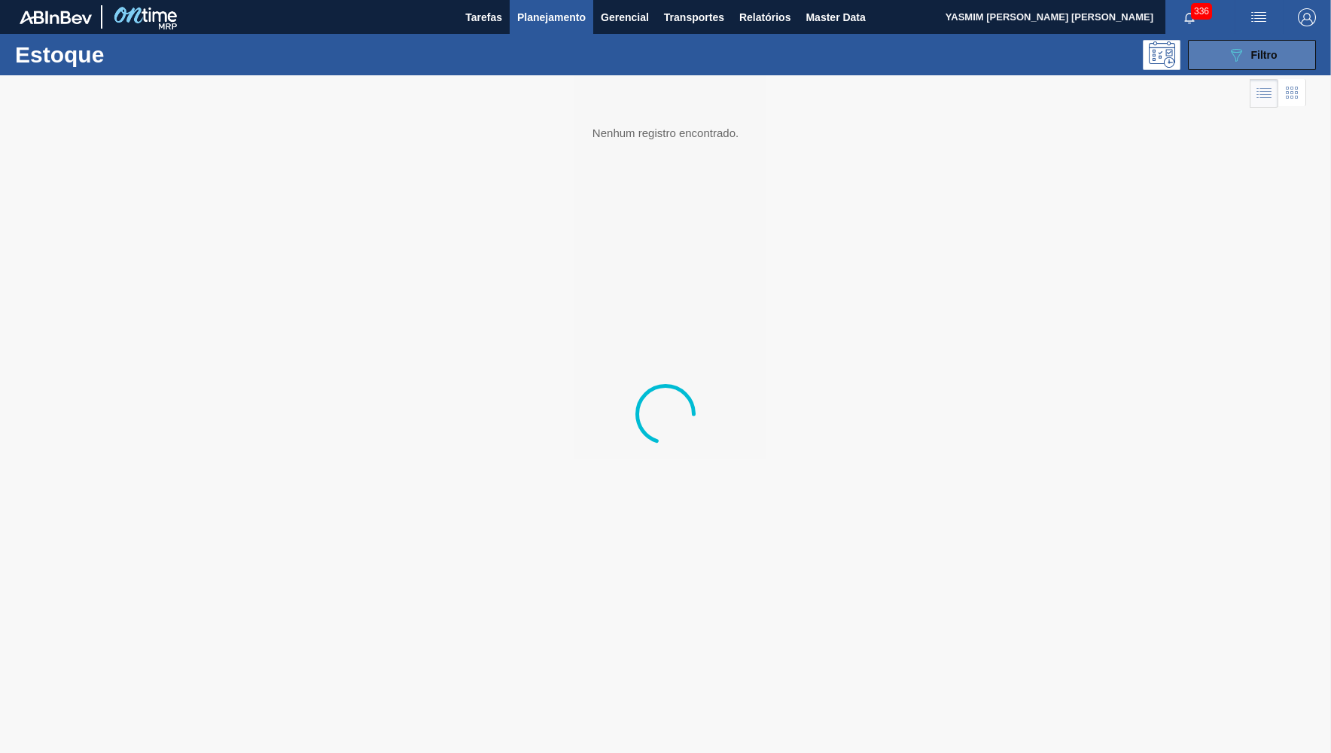
click at [1208, 49] on button "089F7B8B-B2A5-4AFE-B5C0-19BA573D28AC Filtro" at bounding box center [1252, 55] width 128 height 30
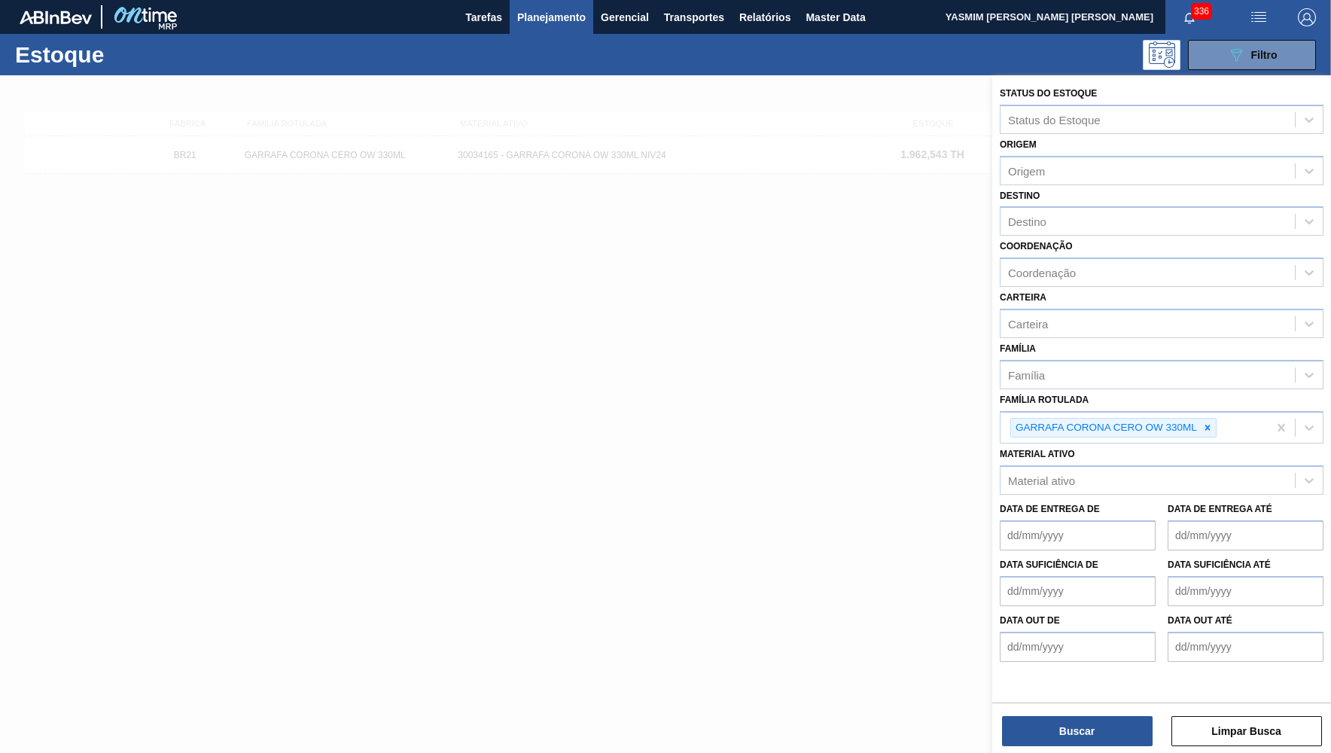
click at [1205, 421] on div at bounding box center [1207, 428] width 17 height 19
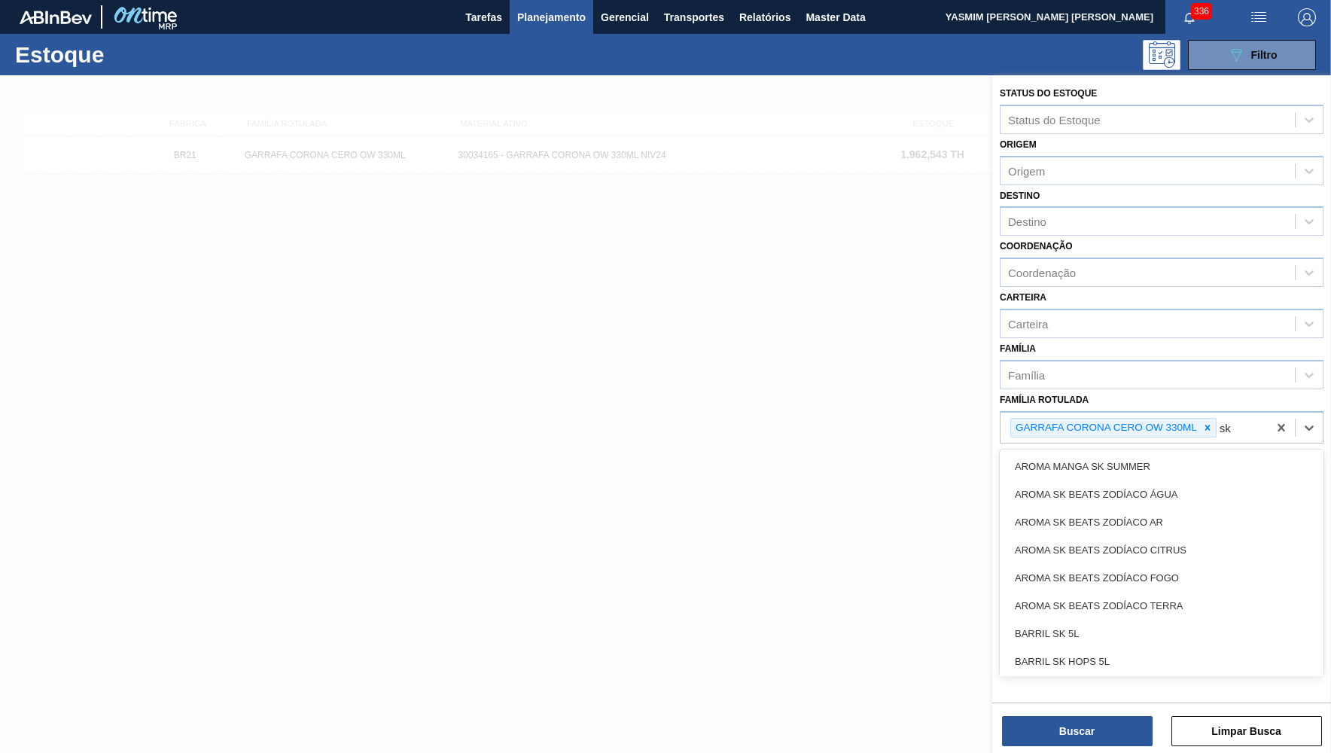
type Rotulada "s"
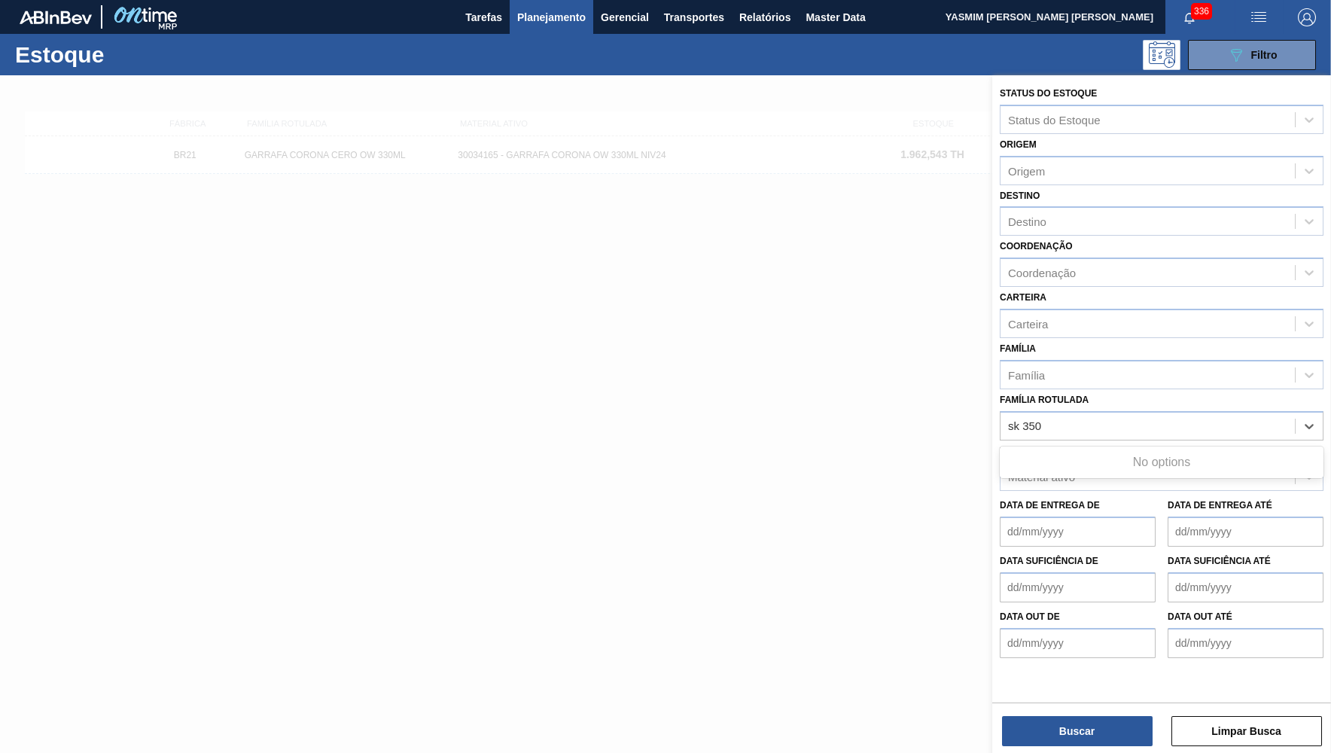
type Rotulada "sk 350"
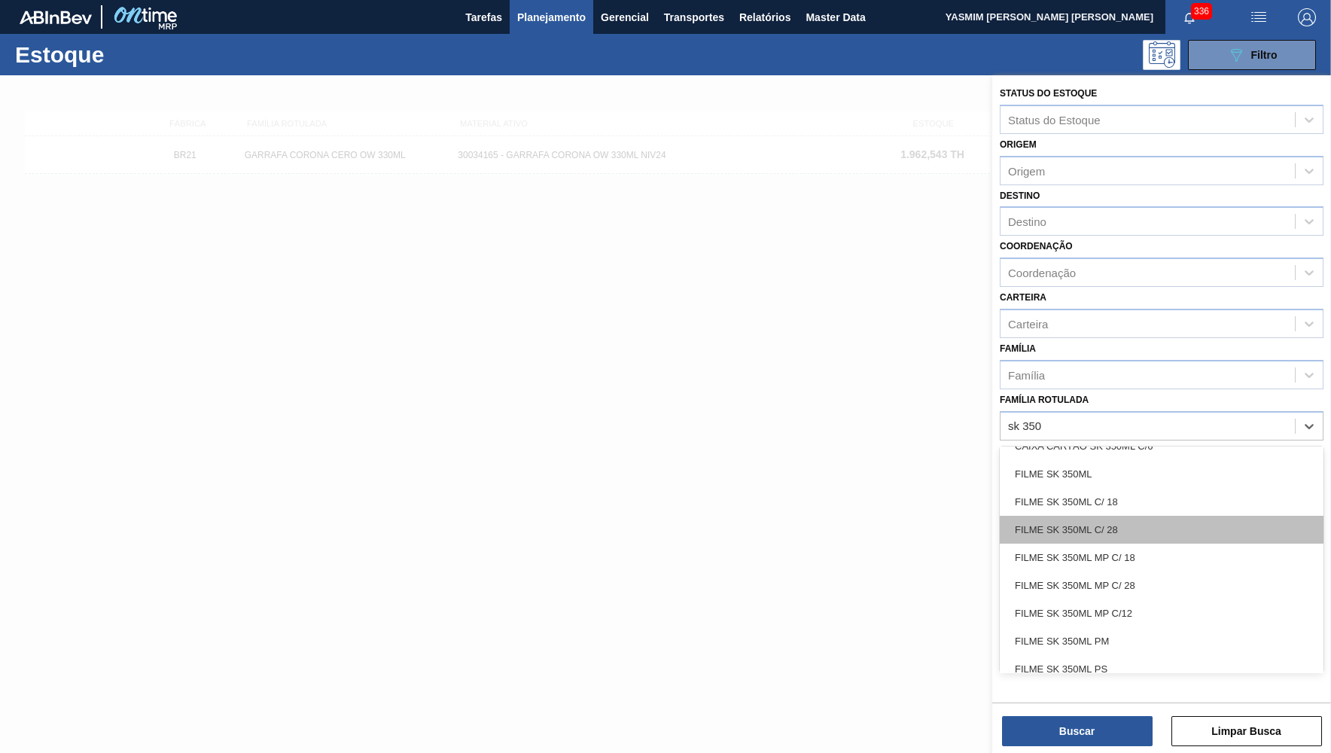
scroll to position [142, 0]
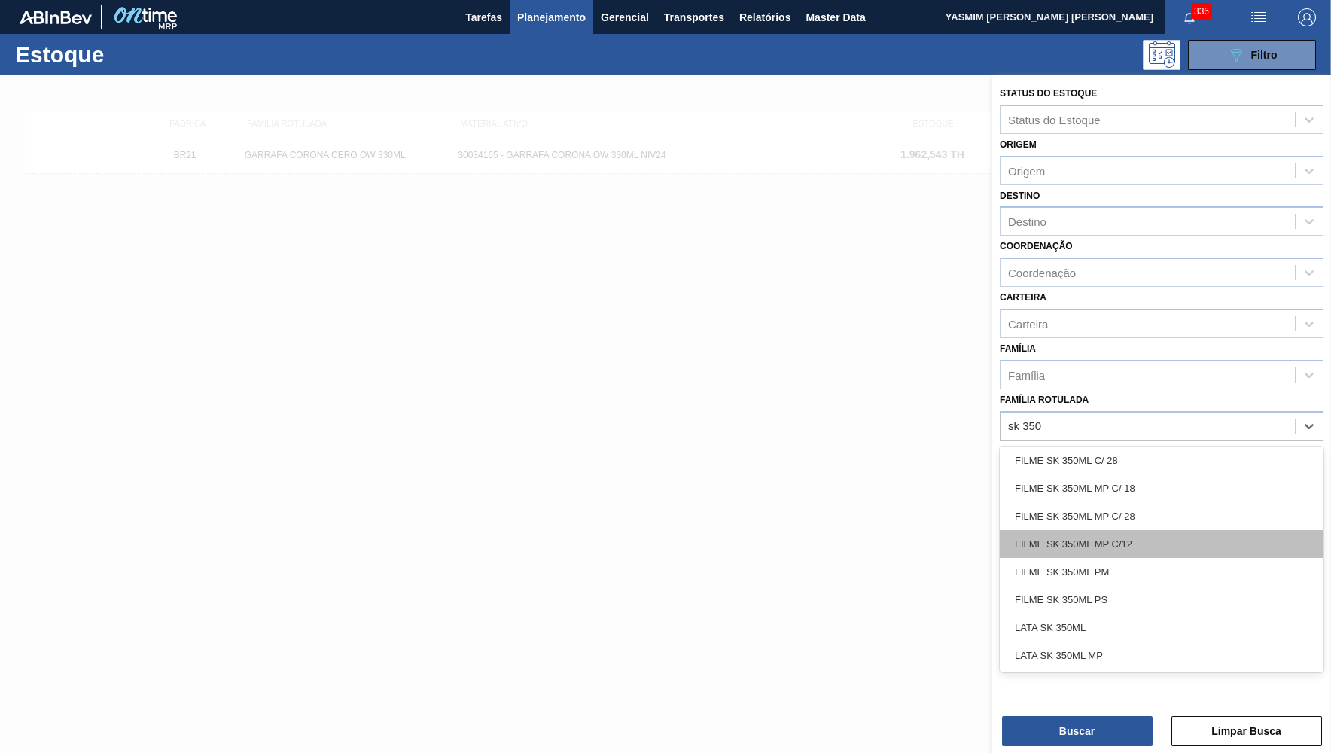
click at [1160, 530] on div "FILME SK 350ML MP C/12" at bounding box center [1162, 544] width 324 height 28
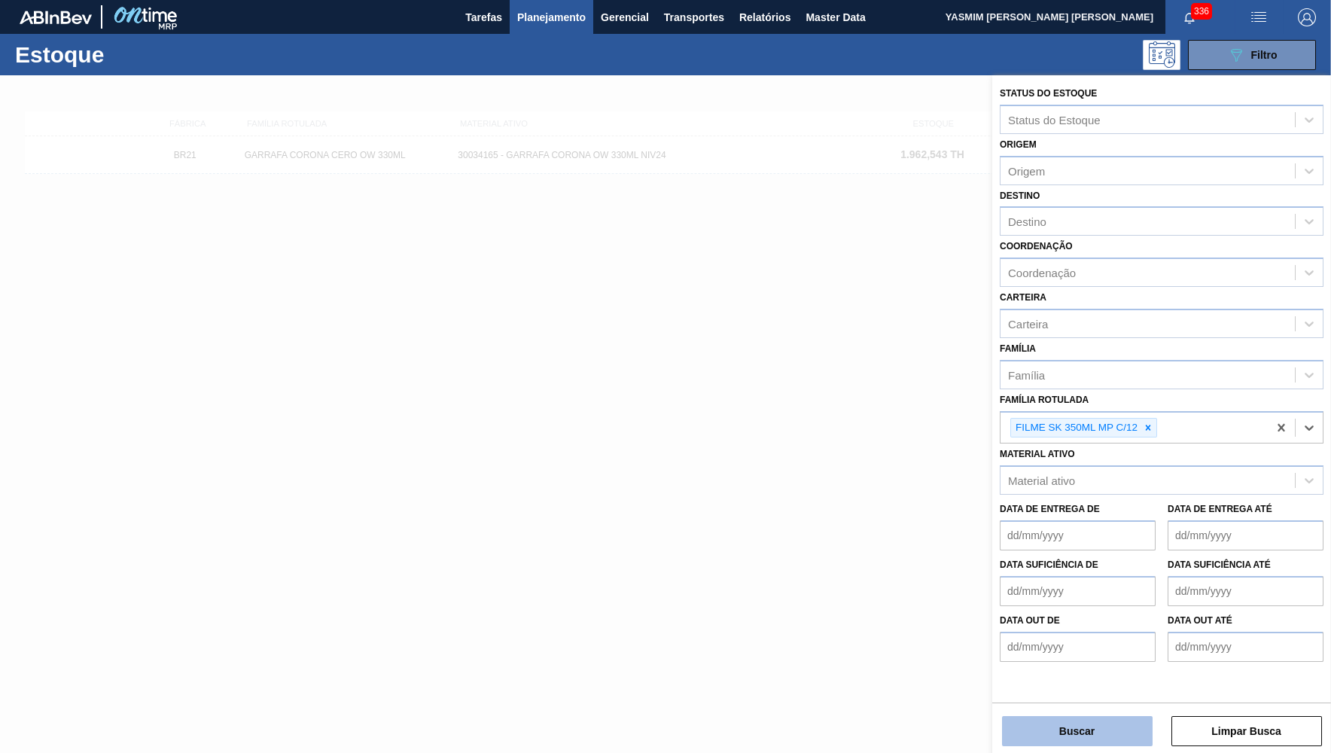
click at [1114, 733] on button "Buscar" at bounding box center [1077, 731] width 151 height 30
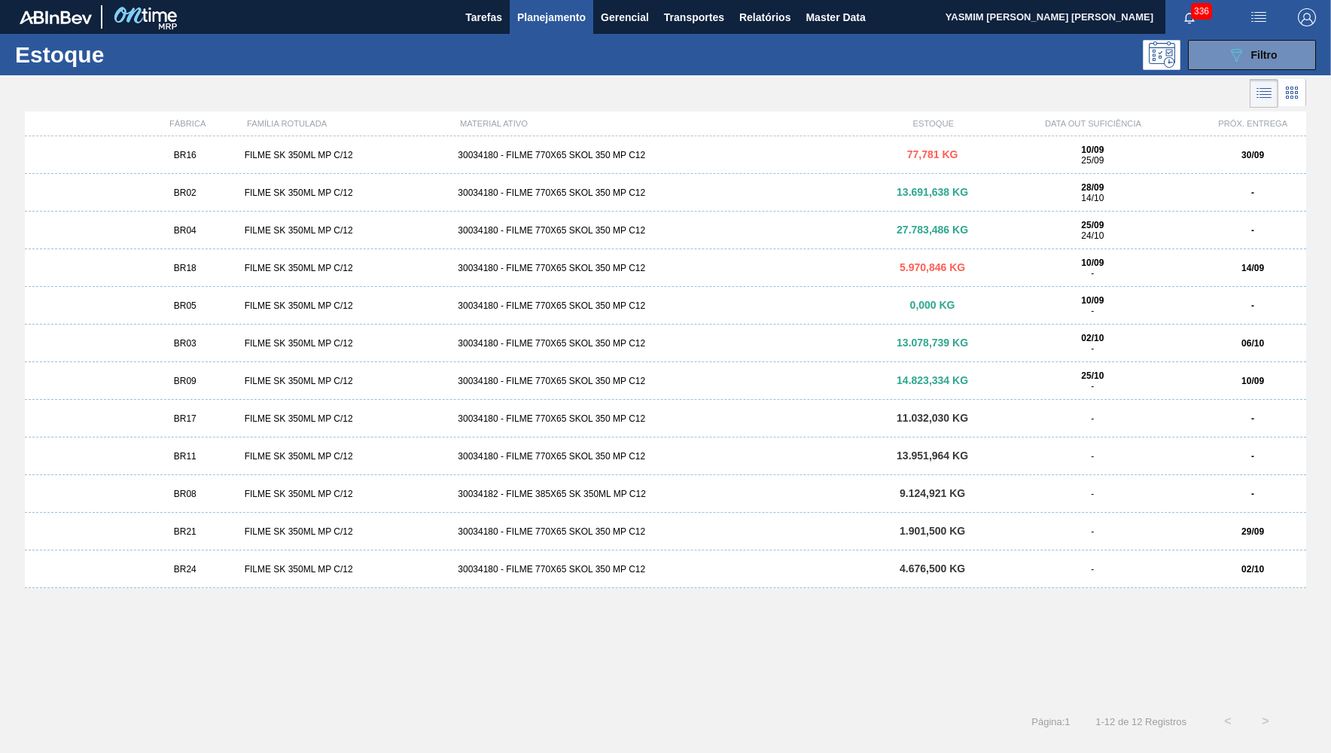
click at [1206, 574] on div "02/10" at bounding box center [1252, 569] width 107 height 11
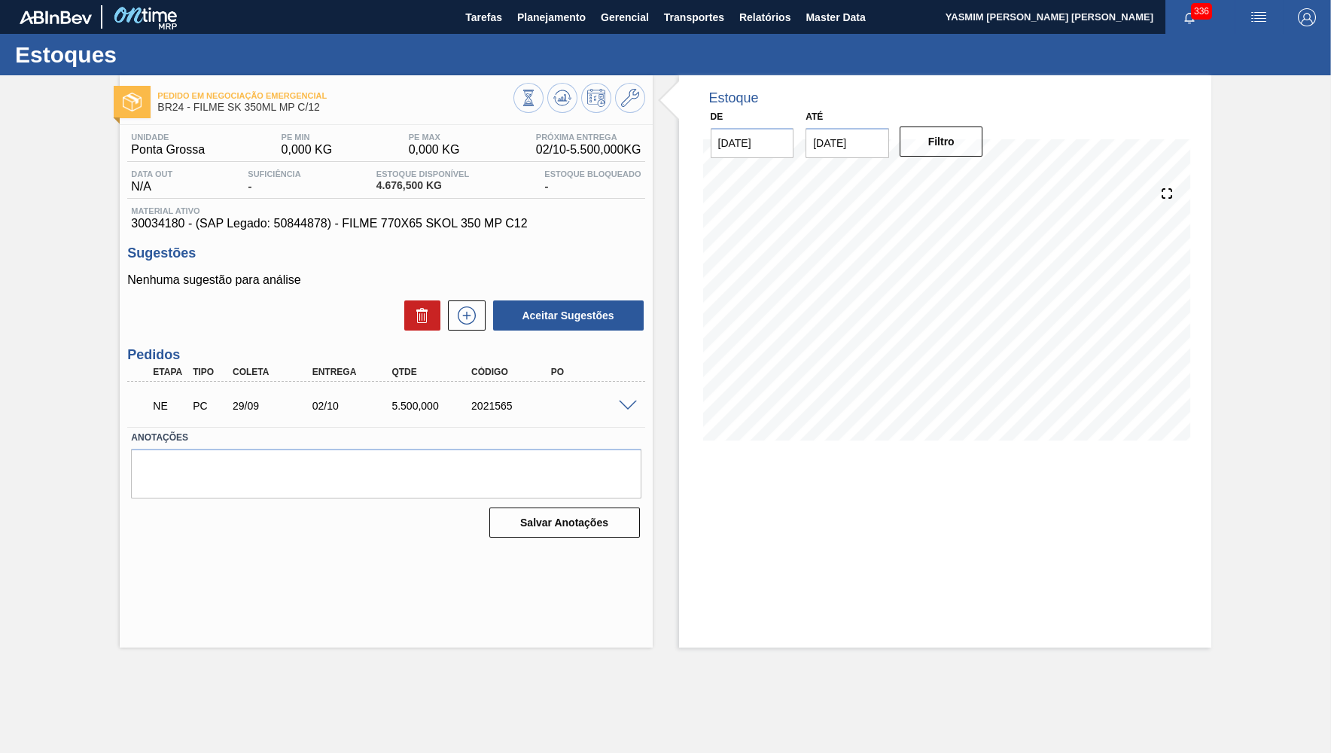
click at [622, 398] on div "NE PC 29/09 02/10 5.500,000 2021565" at bounding box center [385, 405] width 517 height 38
click at [629, 399] on div "NE PC 29/09 02/10 5.500,000 2021565" at bounding box center [385, 405] width 517 height 38
click at [635, 403] on span at bounding box center [628, 406] width 18 height 11
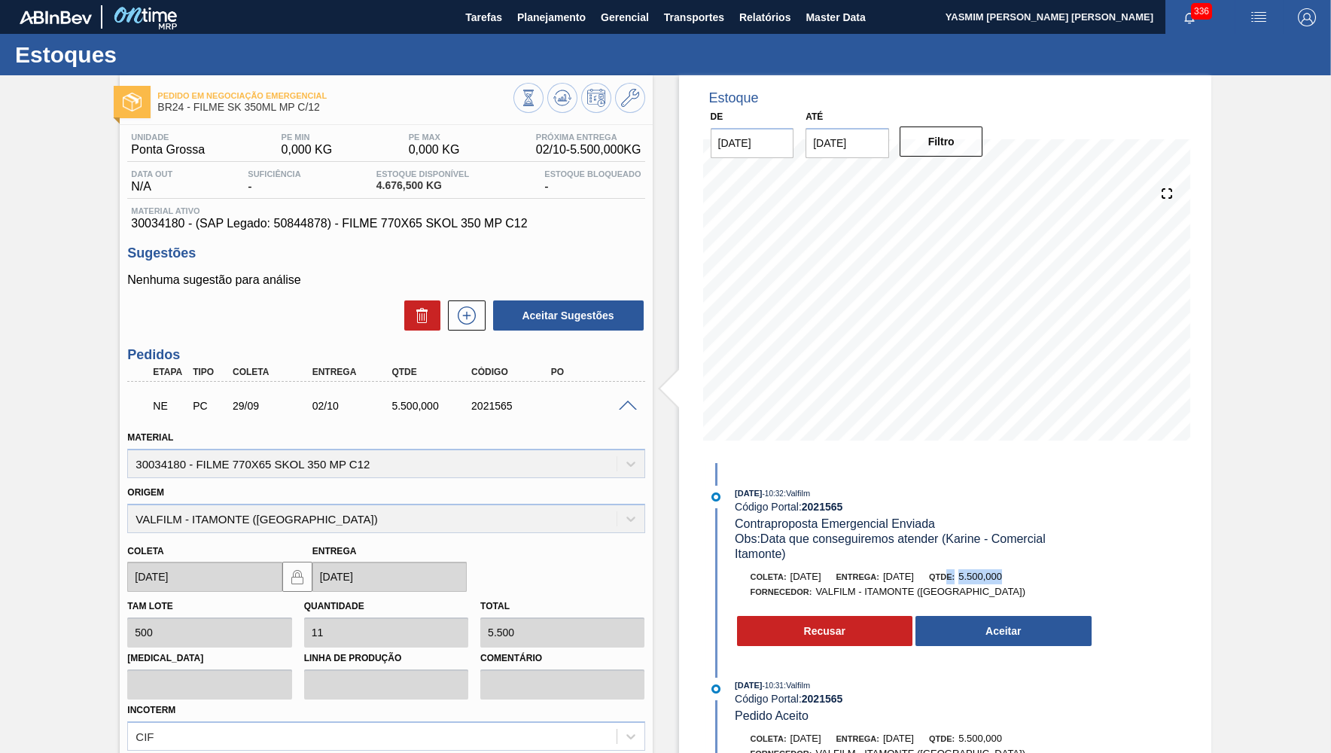
drag, startPoint x: 990, startPoint y: 580, endPoint x: 1058, endPoint y: 572, distance: 68.2
click at [1058, 572] on div "Coleta: 12/10/2025 Entrega: 13/10/2025 Qtde: 5.500,000" at bounding box center [915, 576] width 358 height 15
click at [980, 632] on button "Aceitar" at bounding box center [1004, 631] width 176 height 30
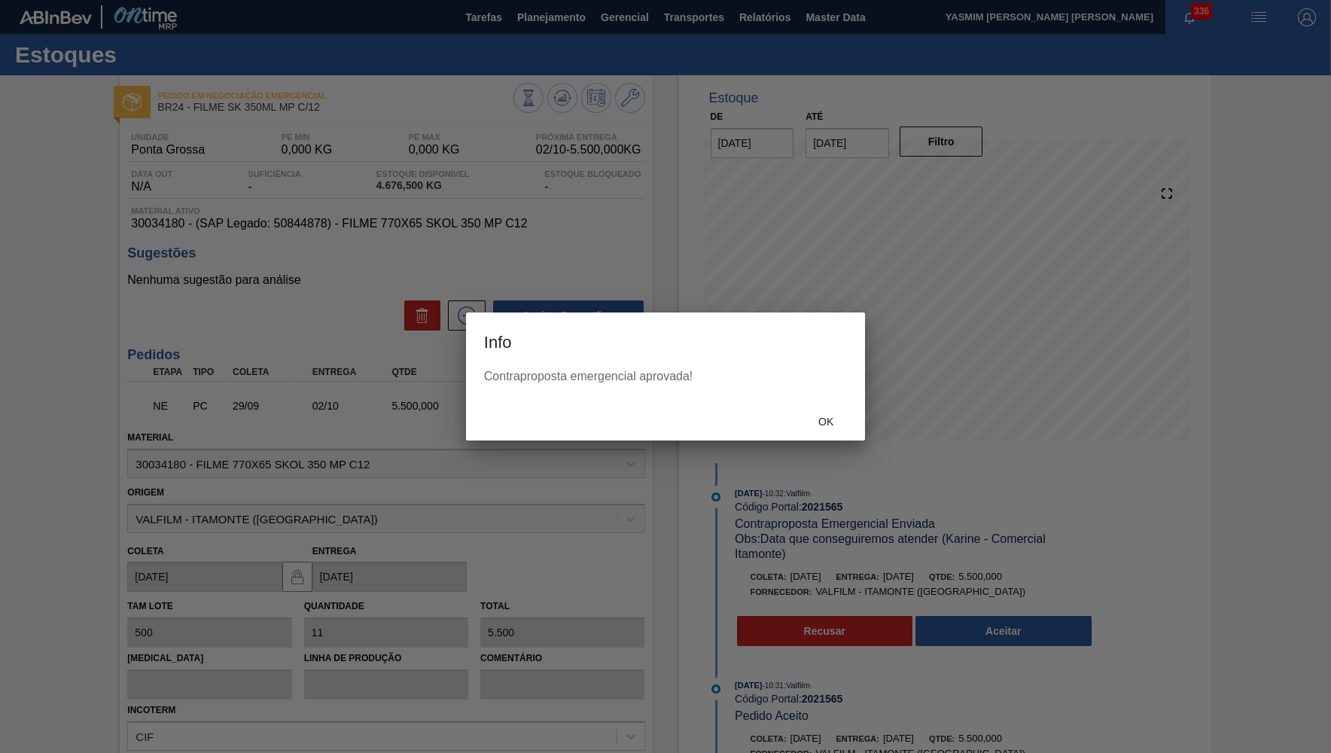
click at [813, 439] on div "Ok" at bounding box center [665, 420] width 399 height 39
click at [818, 435] on div "Ok" at bounding box center [665, 420] width 399 height 39
click at [813, 425] on span "Ok" at bounding box center [825, 422] width 39 height 12
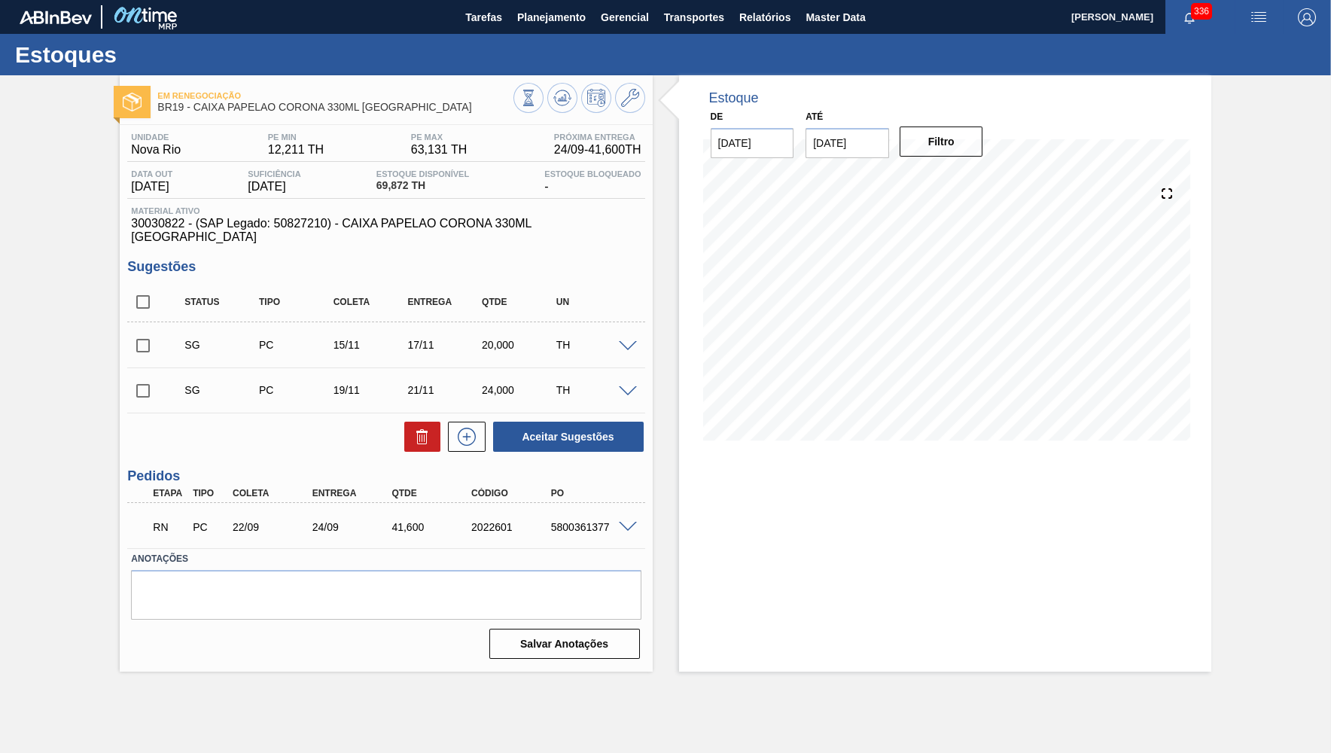
click at [693, 694] on main "Tarefas Planejamento Gerencial Transportes Relatórios Master Data YASMIM FERREI…" at bounding box center [665, 376] width 1331 height 753
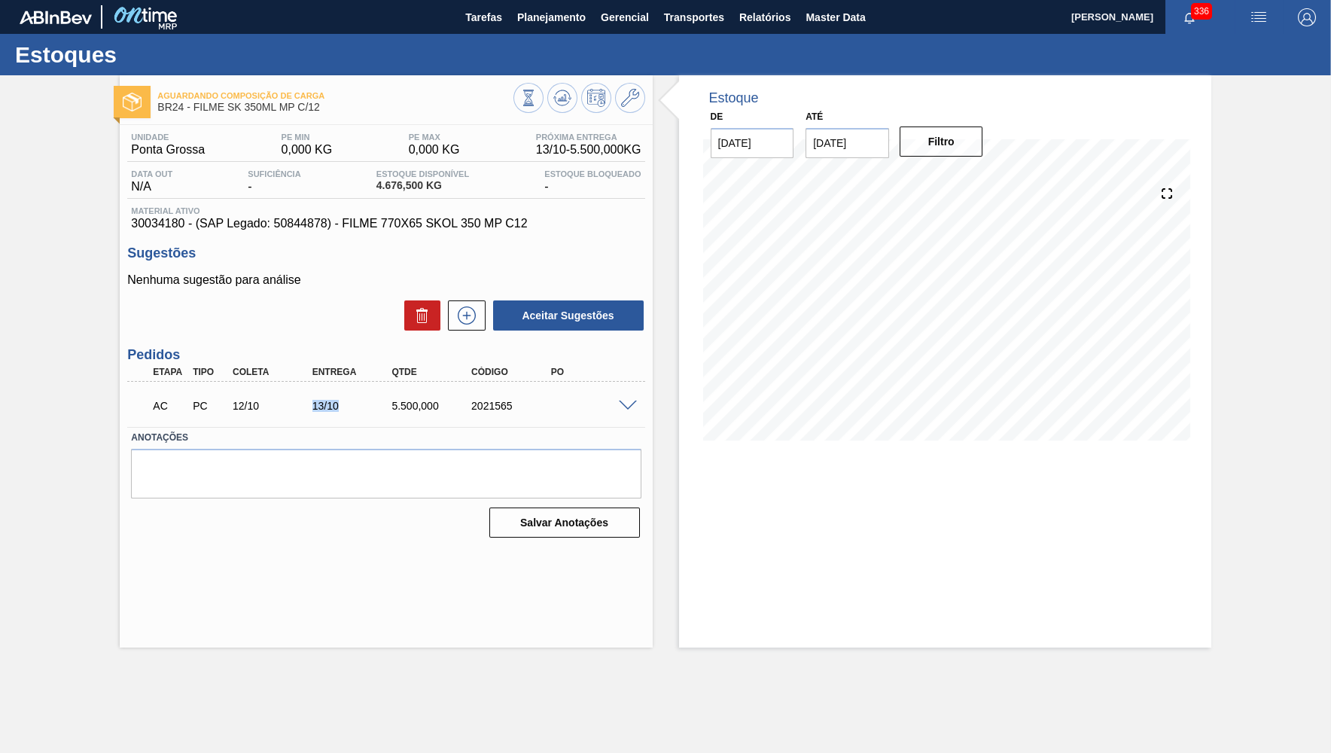
drag, startPoint x: 293, startPoint y: 411, endPoint x: 367, endPoint y: 388, distance: 78.1
click at [318, 400] on div "12/10" at bounding box center [273, 406] width 89 height 12
copy div "13/10"
